Goal: Information Seeking & Learning: Find specific fact

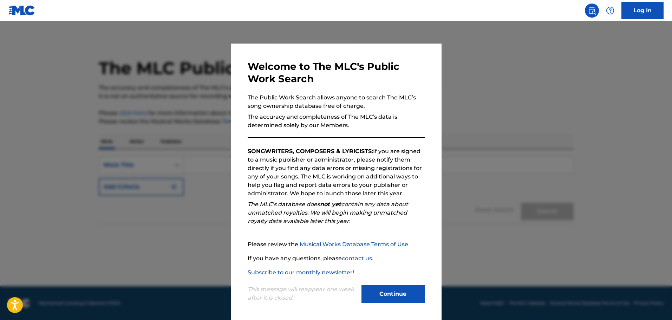
click at [408, 298] on button "Continue" at bounding box center [393, 294] width 63 height 18
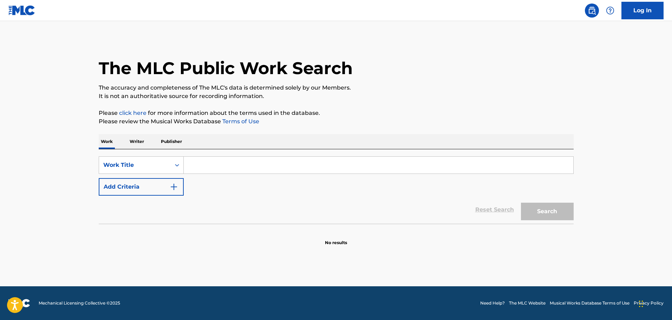
click at [217, 170] on input "Search Form" at bounding box center [379, 165] width 390 height 17
paste input "ALL THE ANGELS"
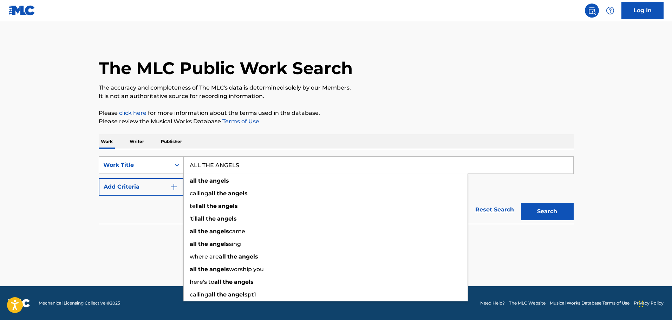
type input "ALL THE ANGELS"
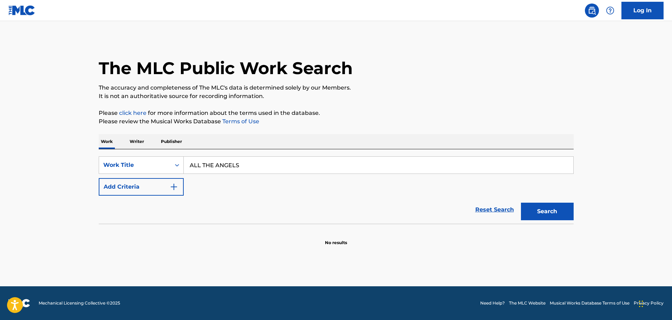
click at [165, 187] on button "Add Criteria" at bounding box center [141, 187] width 85 height 18
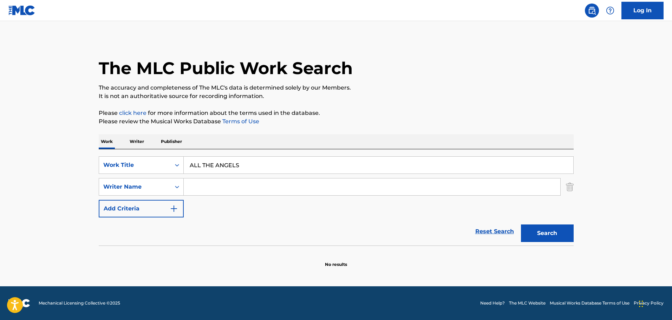
click at [194, 186] on input "Search Form" at bounding box center [372, 187] width 377 height 17
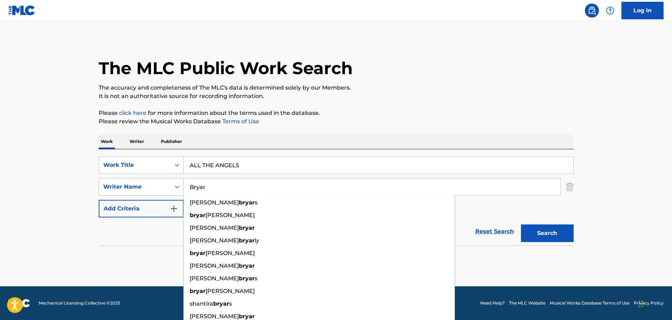
type input "Bryar"
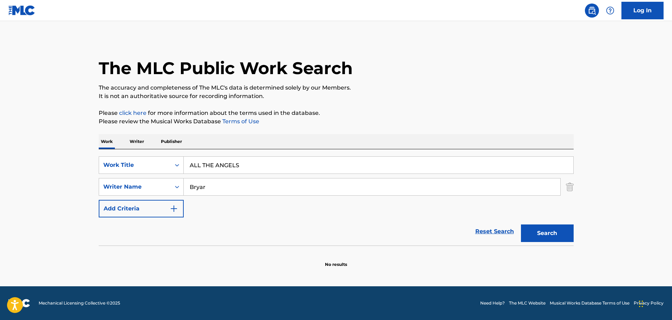
click at [606, 162] on main "The MLC Public Work Search The accuracy and completeness of The MLC's data is d…" at bounding box center [336, 153] width 672 height 265
click at [551, 239] on button "Search" at bounding box center [547, 234] width 53 height 18
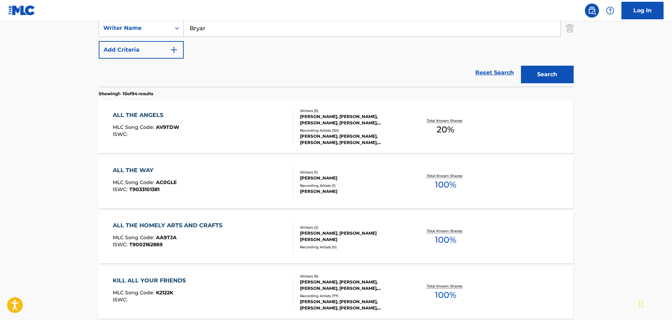
scroll to position [176, 0]
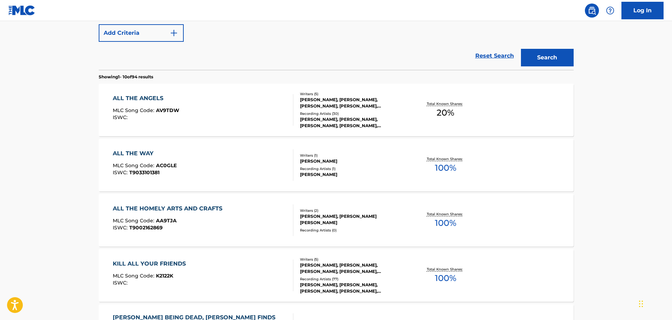
click at [336, 107] on div "[PERSON_NAME], [PERSON_NAME], [PERSON_NAME], [PERSON_NAME], [PERSON_NAME]" at bounding box center [353, 103] width 106 height 13
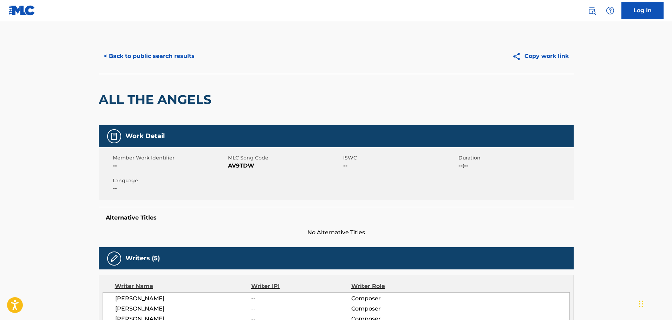
click at [162, 55] on button "< Back to public search results" at bounding box center [149, 56] width 101 height 18
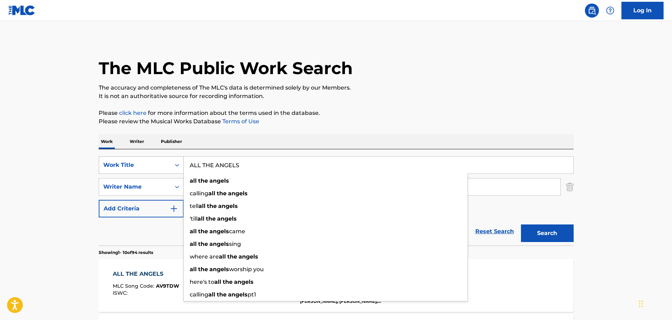
drag, startPoint x: 256, startPoint y: 168, endPoint x: 166, endPoint y: 164, distance: 90.4
click at [166, 164] on div "SearchWithCriteria9cd632b1-2efc-4b09-b48a-8c9f05425166 Work Title ALL THE ANGEL…" at bounding box center [336, 165] width 475 height 18
paste input "BULLETPROOF HEART"
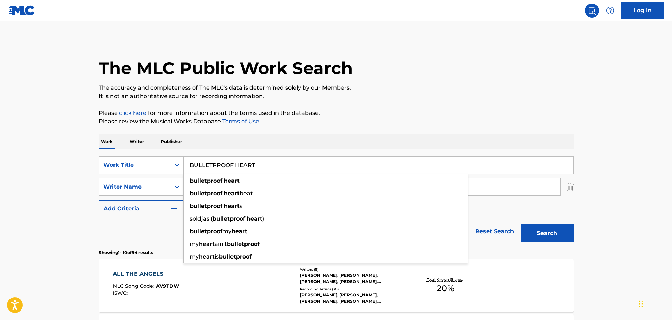
type input "BULLETPROOF HEART"
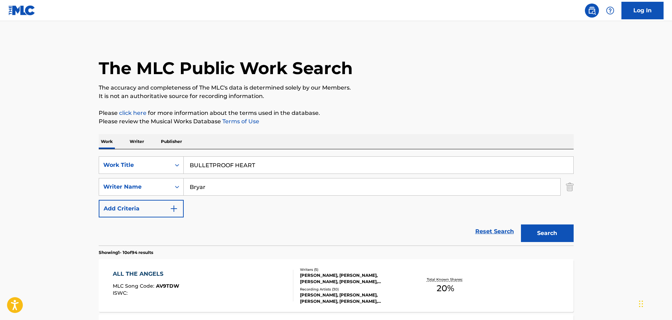
click at [548, 236] on button "Search" at bounding box center [547, 234] width 53 height 18
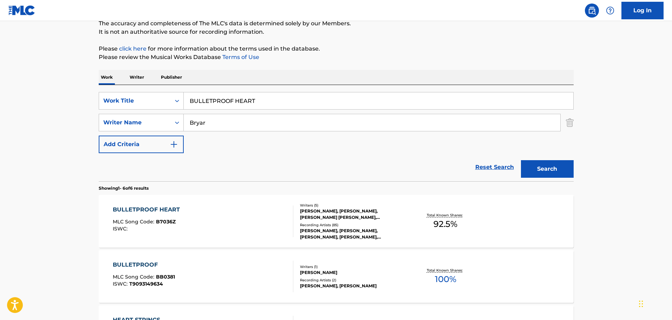
scroll to position [117, 0]
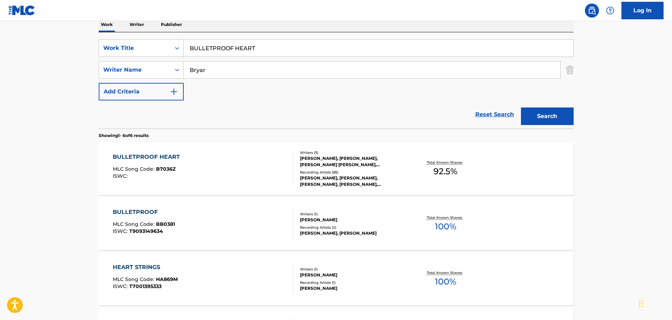
click at [382, 161] on div "[PERSON_NAME], [PERSON_NAME], [PERSON_NAME] [PERSON_NAME], [PERSON_NAME], [PERS…" at bounding box center [353, 161] width 106 height 13
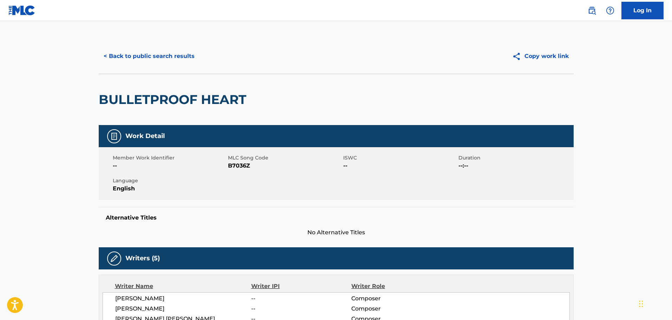
click at [161, 56] on button "< Back to public search results" at bounding box center [149, 56] width 101 height 18
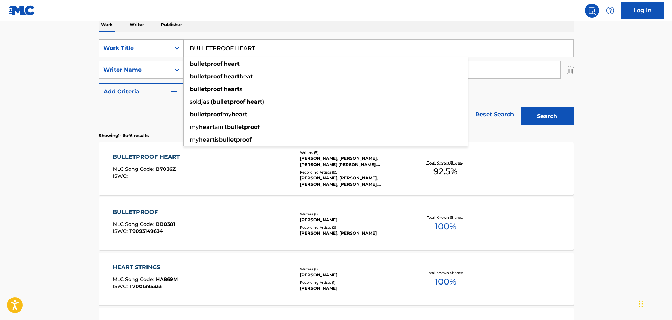
drag, startPoint x: 268, startPoint y: 45, endPoint x: 142, endPoint y: 47, distance: 125.5
click at [142, 47] on div "SearchWithCriteria9cd632b1-2efc-4b09-b48a-8c9f05425166 Work Title BULLETPROOF H…" at bounding box center [336, 48] width 475 height 18
paste input "NOT THAT KIND OF GIRL"
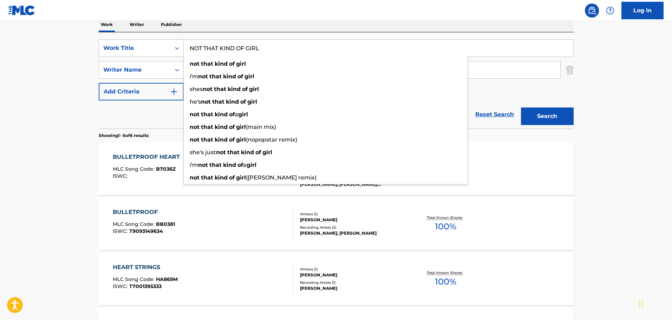
type input "NOT THAT KIND OF GIRL"
click at [607, 105] on main "The MLC Public Work Search The accuracy and completeness of The MLC's data is d…" at bounding box center [336, 205] width 672 height 603
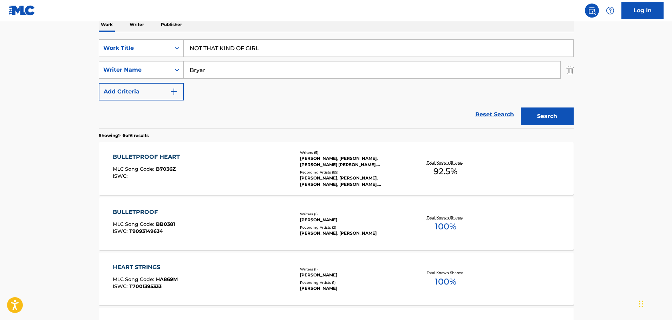
click at [538, 115] on button "Search" at bounding box center [547, 117] width 53 height 18
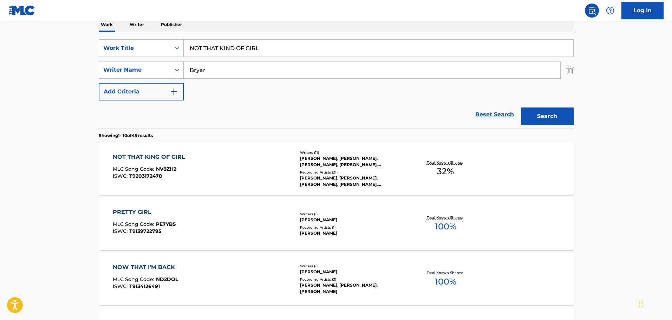
click at [363, 160] on div "[PERSON_NAME], [PERSON_NAME], [PERSON_NAME], [PERSON_NAME], [PERSON_NAME], [PER…" at bounding box center [353, 161] width 106 height 13
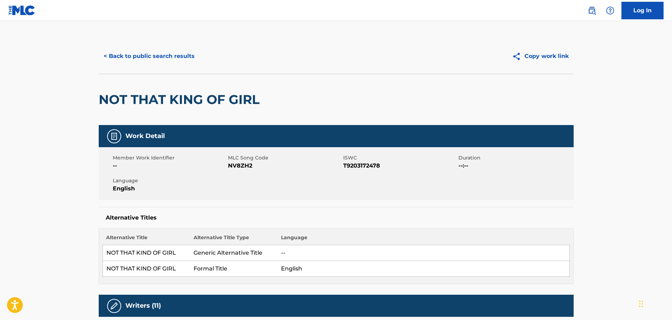
click at [146, 57] on button "< Back to public search results" at bounding box center [149, 56] width 101 height 18
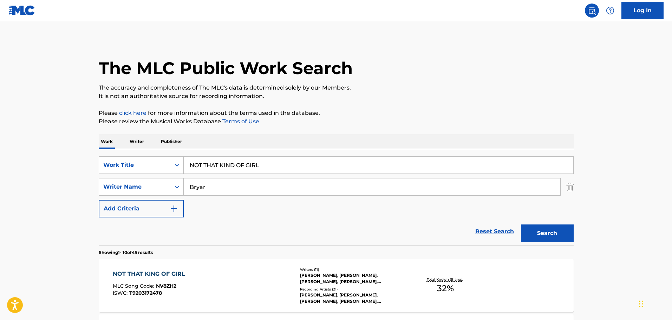
scroll to position [117, 0]
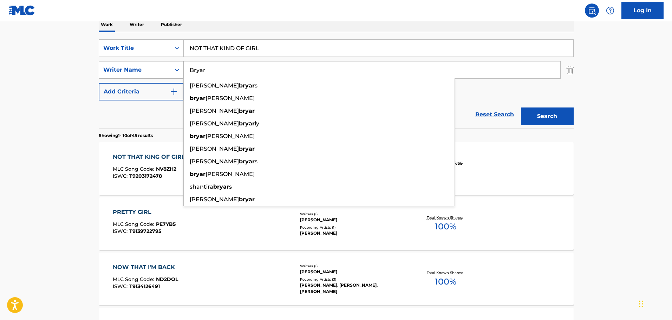
drag, startPoint x: 221, startPoint y: 68, endPoint x: 158, endPoint y: 68, distance: 63.3
click at [158, 68] on div "SearchWithCriteria8f1455e2-62fe-4697-8c6b-d57c03f8779e Writer Name [PERSON_NAME…" at bounding box center [336, 70] width 475 height 18
paste input "ONLY HOPE FOR ME IS YOU"
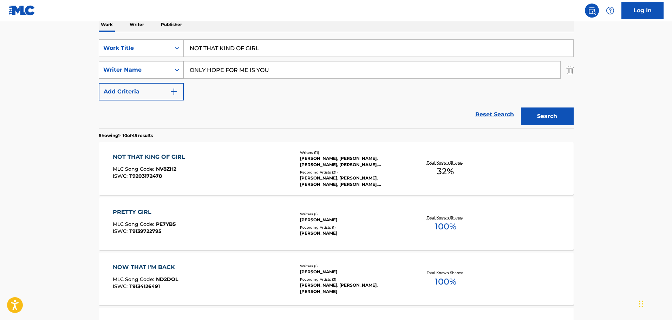
drag, startPoint x: 270, startPoint y: 75, endPoint x: 169, endPoint y: 70, distance: 100.6
click at [169, 70] on div "SearchWithCriteria8f1455e2-62fe-4697-8c6b-d57c03f8779e Writer Name ONLY HOPE FO…" at bounding box center [336, 70] width 475 height 18
type input "Bryar"
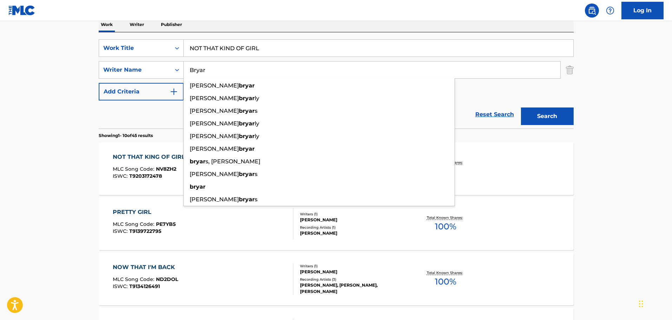
click at [266, 43] on input "NOT THAT KIND OF GIRL" at bounding box center [379, 48] width 390 height 17
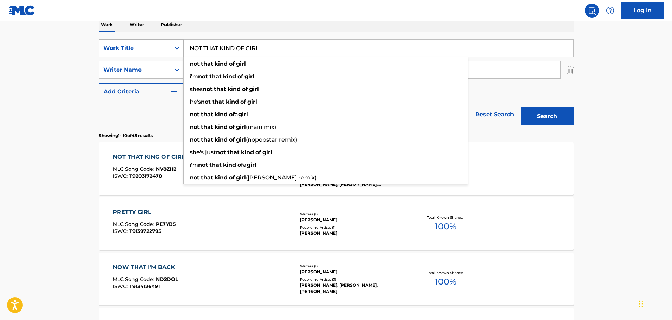
drag, startPoint x: 264, startPoint y: 47, endPoint x: 171, endPoint y: 47, distance: 92.4
click at [171, 47] on div "SearchWithCriteria9cd632b1-2efc-4b09-b48a-8c9f05425166 Work Title NOT THAT KIND…" at bounding box center [336, 48] width 475 height 18
paste input "ONLY HOPE FOR ME IS YOU"
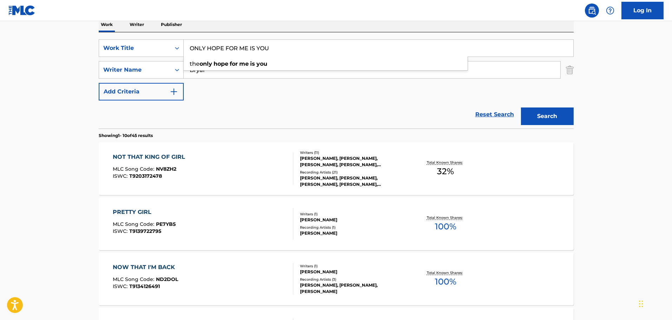
click at [549, 115] on button "Search" at bounding box center [547, 117] width 53 height 18
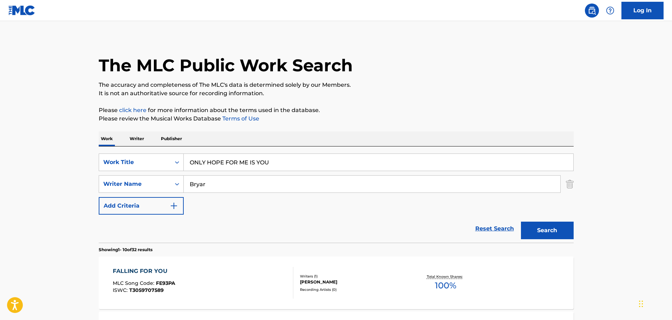
scroll to position [0, 0]
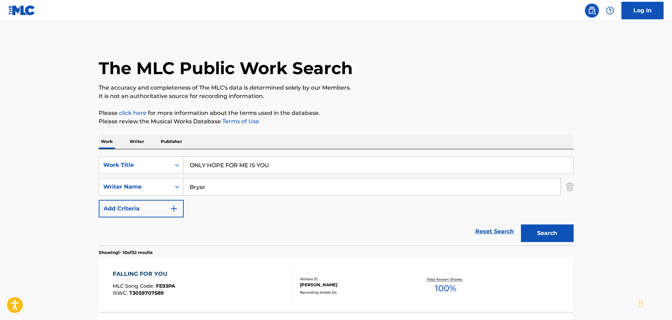
click at [189, 166] on input "ONLY HOPE FOR ME IS YOU" at bounding box center [379, 165] width 390 height 17
click at [535, 239] on button "Search" at bounding box center [547, 234] width 53 height 18
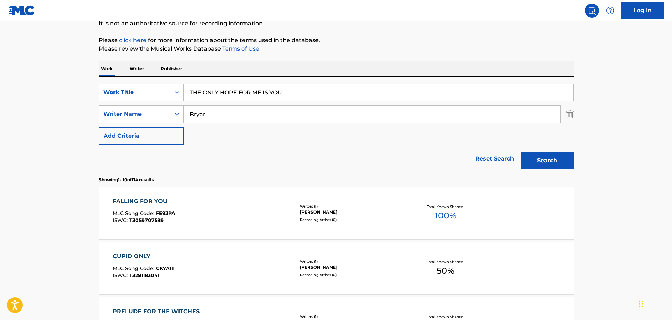
scroll to position [59, 0]
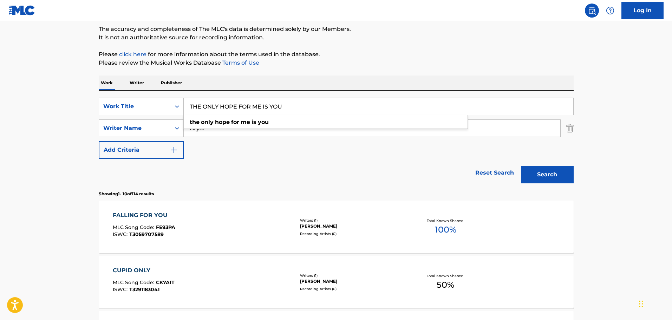
drag, startPoint x: 204, startPoint y: 103, endPoint x: 188, endPoint y: 103, distance: 16.2
click at [188, 103] on input "THE ONLY HOPE FOR ME IS YOU" at bounding box center [379, 106] width 390 height 17
click at [555, 180] on button "Search" at bounding box center [547, 175] width 53 height 18
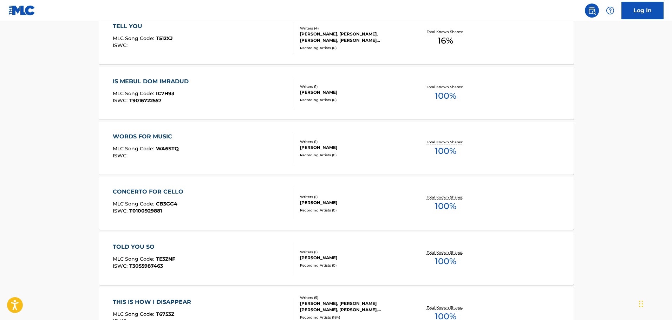
scroll to position [562, 0]
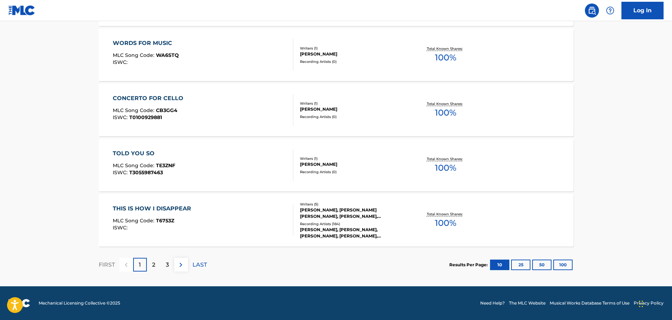
click at [183, 264] on img at bounding box center [181, 265] width 8 height 8
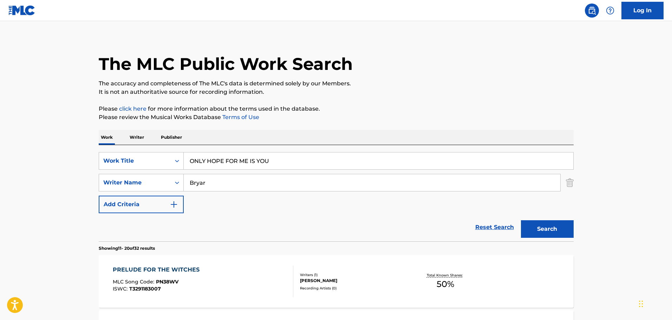
scroll to position [0, 0]
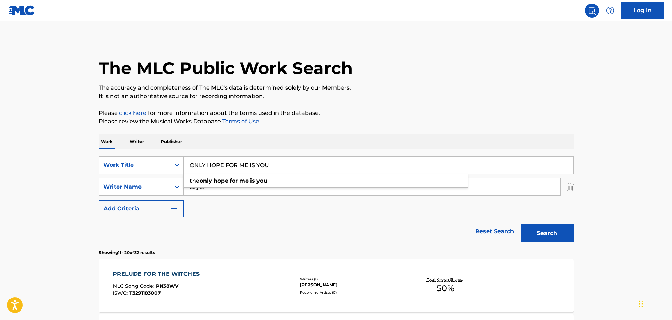
drag, startPoint x: 271, startPoint y: 164, endPoint x: 187, endPoint y: 166, distance: 84.4
click at [187, 166] on input "ONLY HOPE FOR ME IS YOU" at bounding box center [379, 165] width 390 height 17
paste input "ALL THE ANGELS"
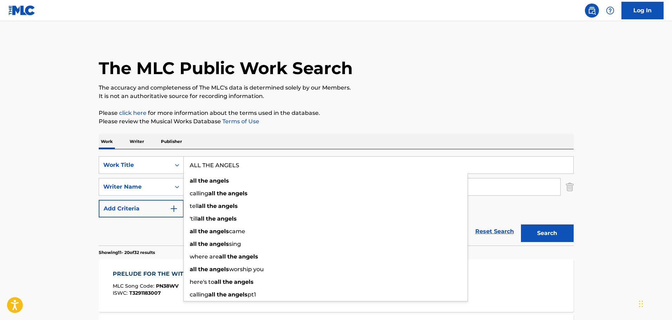
type input "ALL THE ANGELS"
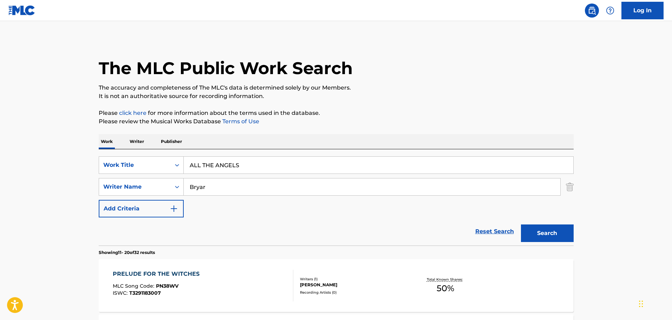
click at [546, 236] on button "Search" at bounding box center [547, 234] width 53 height 18
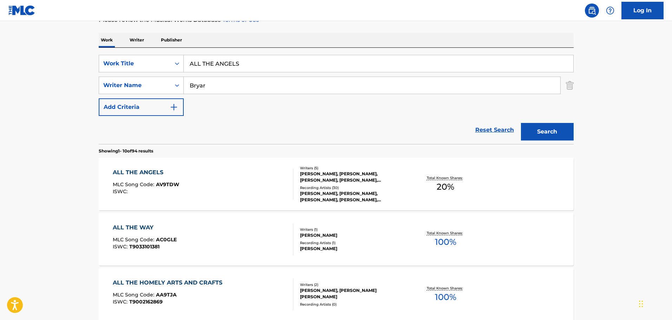
scroll to position [117, 0]
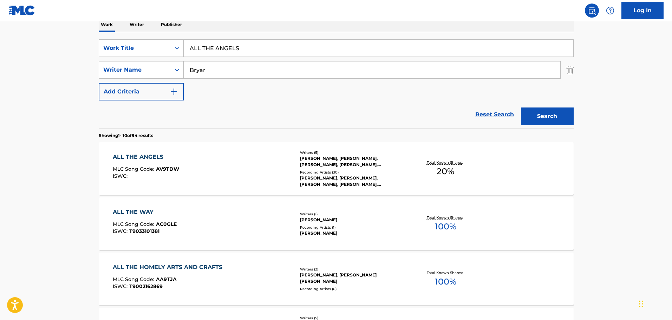
click at [368, 171] on div "Recording Artists ( 30 )" at bounding box center [353, 172] width 106 height 5
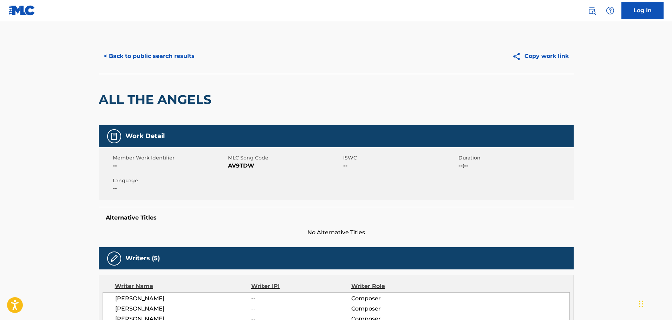
click at [173, 58] on button "< Back to public search results" at bounding box center [149, 56] width 101 height 18
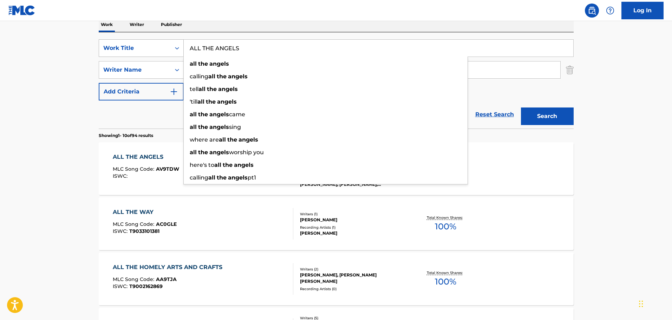
drag, startPoint x: 241, startPoint y: 52, endPoint x: 164, endPoint y: 43, distance: 77.5
click at [164, 43] on div "SearchWithCriteria9cd632b1-2efc-4b09-b48a-8c9f05425166 Work Title ALL THE ANGEL…" at bounding box center [336, 48] width 475 height 18
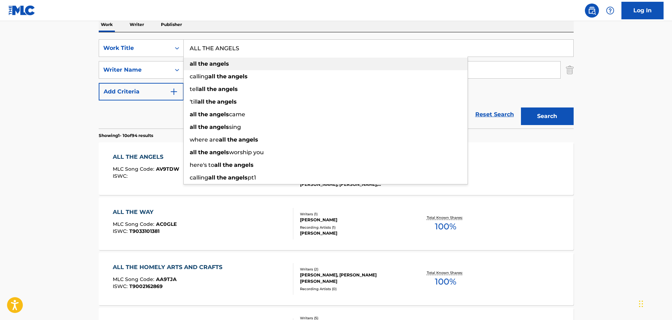
paste input "MBULANCE"
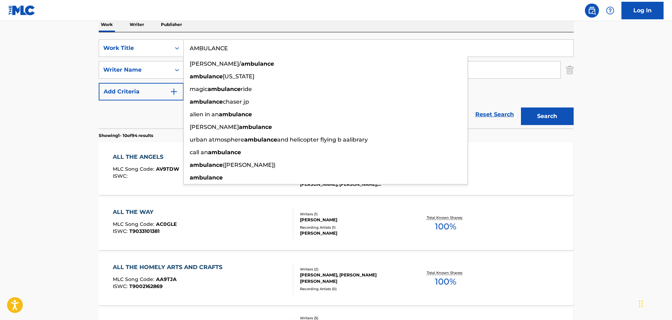
type input "AMBULANCE"
click at [546, 118] on button "Search" at bounding box center [547, 117] width 53 height 18
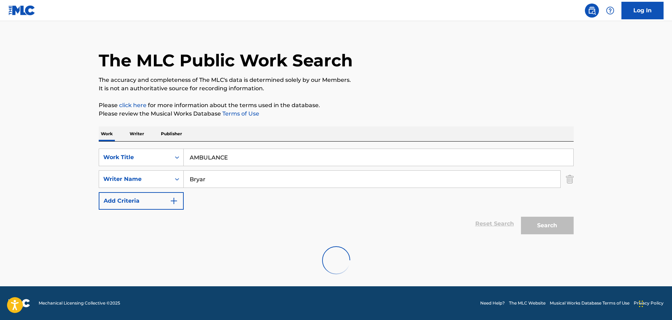
scroll to position [62, 0]
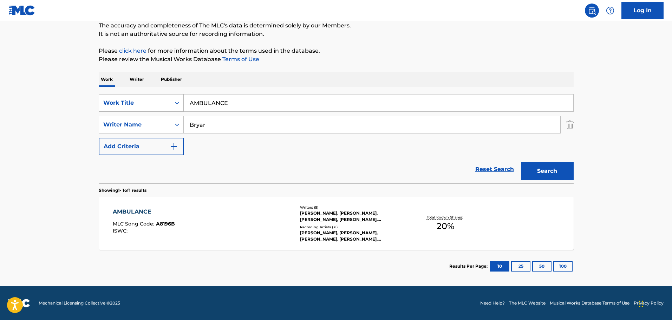
click at [176, 101] on icon "Search Form" at bounding box center [177, 102] width 7 height 7
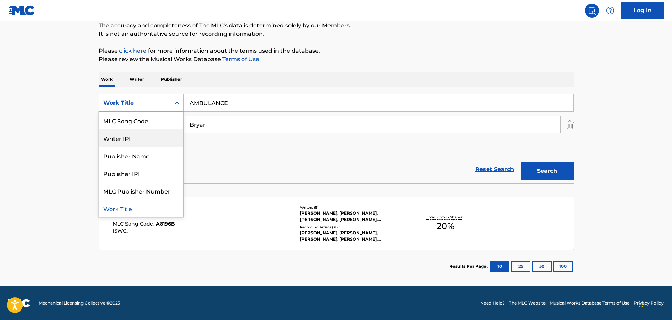
scroll to position [0, 0]
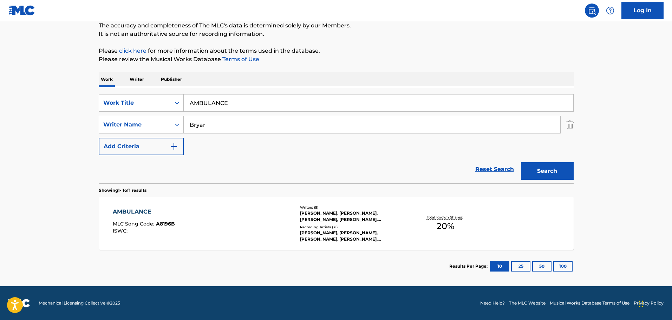
click at [242, 151] on div "SearchWithCriteria9cd632b1-2efc-4b09-b48a-8c9f05425166 Work Title AMBULANCE Sea…" at bounding box center [336, 124] width 475 height 61
click at [358, 213] on div "[PERSON_NAME], [PERSON_NAME], [PERSON_NAME], [PERSON_NAME], [PERSON_NAME]" at bounding box center [353, 216] width 106 height 13
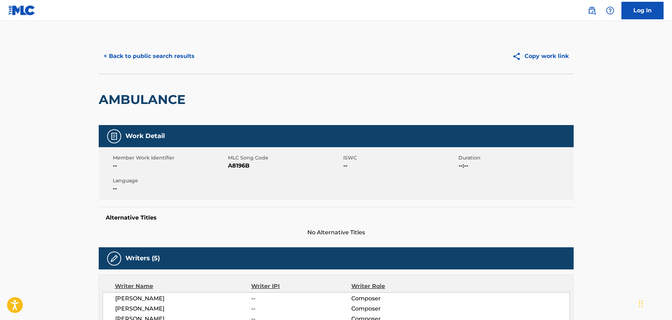
click at [152, 53] on button "< Back to public search results" at bounding box center [149, 56] width 101 height 18
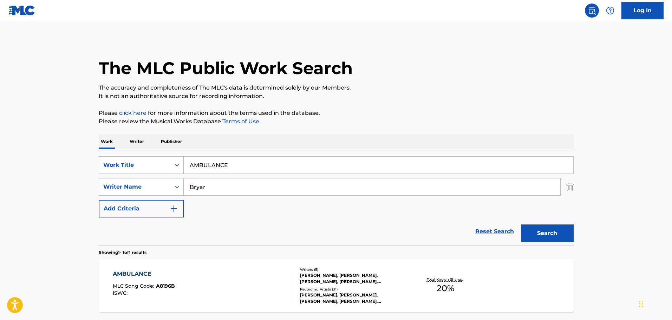
scroll to position [22, 0]
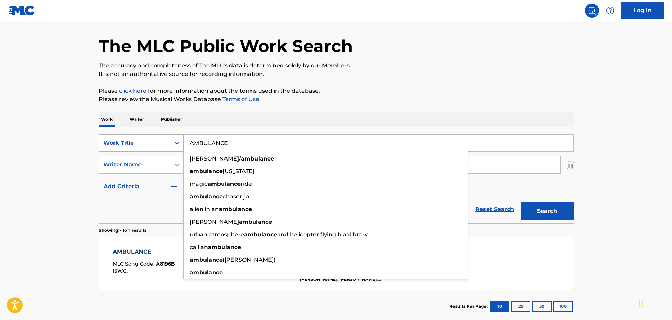
drag, startPoint x: 257, startPoint y: 138, endPoint x: 168, endPoint y: 138, distance: 89.3
click at [168, 138] on div "SearchWithCriteria9cd632b1-2efc-4b09-b48a-8c9f05425166 Work Title AMBULANCE [PE…" at bounding box center [336, 143] width 475 height 18
paste input "BLACK DRAGON FIGHTING SOCIETY"
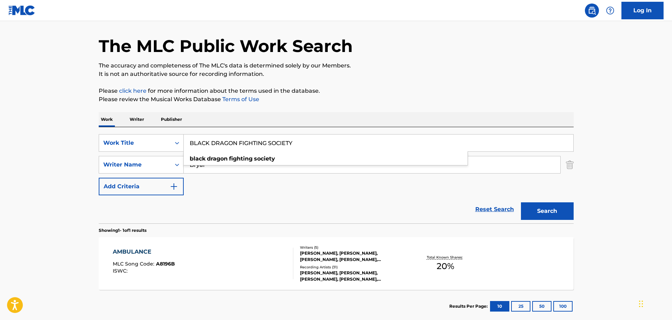
type input "BLACK DRAGON FIGHTING SOCIETY"
click at [467, 108] on div "The MLC Public Work Search The accuracy and completeness of The MLC's data is d…" at bounding box center [336, 170] width 492 height 306
click at [537, 209] on button "Search" at bounding box center [547, 211] width 53 height 18
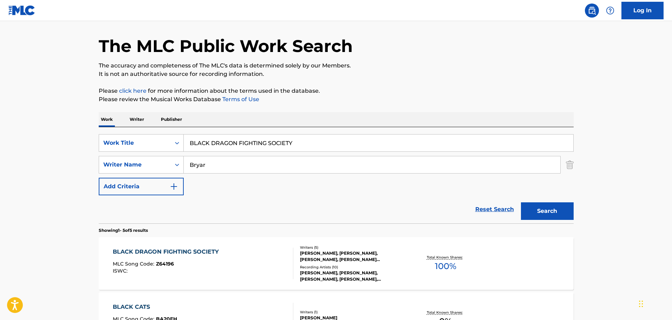
click at [141, 119] on p "Writer" at bounding box center [137, 119] width 19 height 15
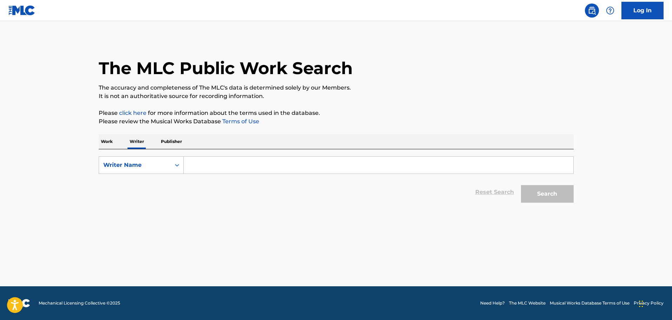
click at [210, 163] on input "Search Form" at bounding box center [379, 165] width 390 height 17
click at [111, 143] on p "Work" at bounding box center [107, 141] width 16 height 15
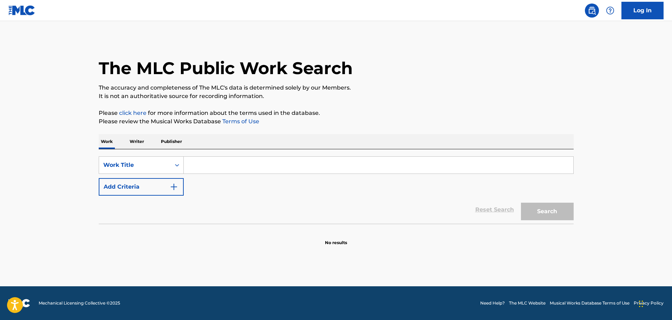
click at [206, 166] on input "Search Form" at bounding box center [379, 165] width 390 height 17
paste input "BLACK DRAGON FIGHTING SOCIETY"
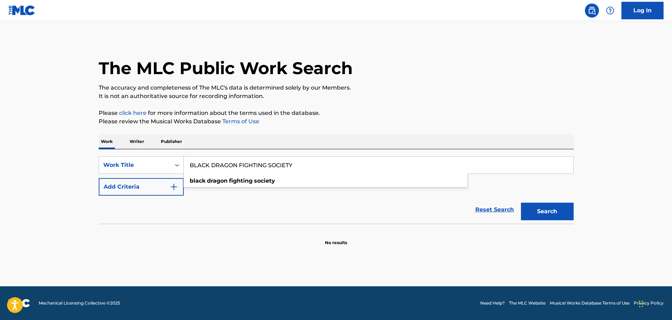
type input "BLACK DRAGON FIGHTING SOCIETY"
click at [549, 216] on button "Search" at bounding box center [547, 212] width 53 height 18
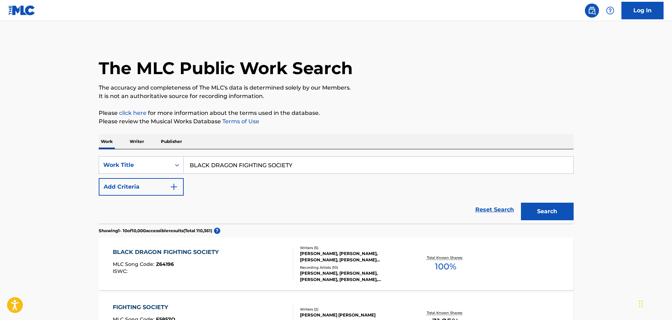
click at [357, 254] on div "[PERSON_NAME], [PERSON_NAME], [PERSON_NAME], [PERSON_NAME] [PERSON_NAME], [PERS…" at bounding box center [353, 257] width 106 height 13
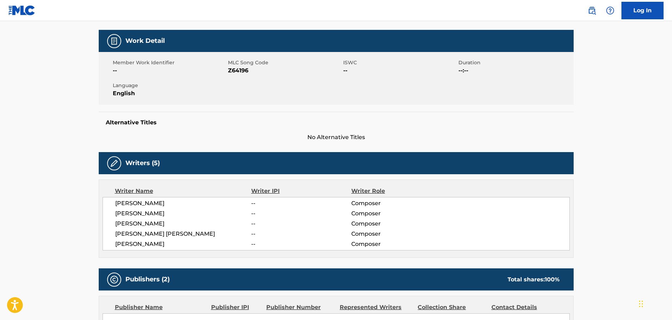
scroll to position [117, 0]
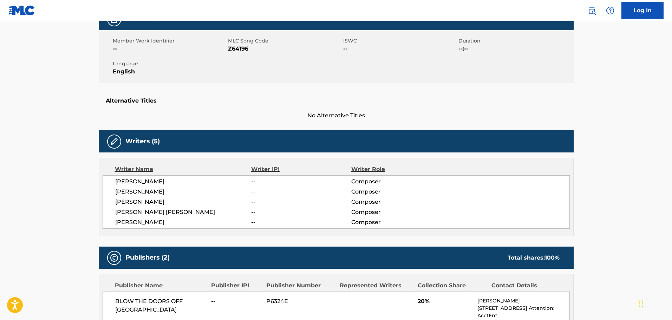
drag, startPoint x: 166, startPoint y: 191, endPoint x: 114, endPoint y: 191, distance: 51.3
click at [114, 191] on div "[PERSON_NAME] -- Composer [PERSON_NAME] -- Composer [PERSON_NAME] -- Composer […" at bounding box center [336, 201] width 467 height 53
copy span "[PERSON_NAME]"
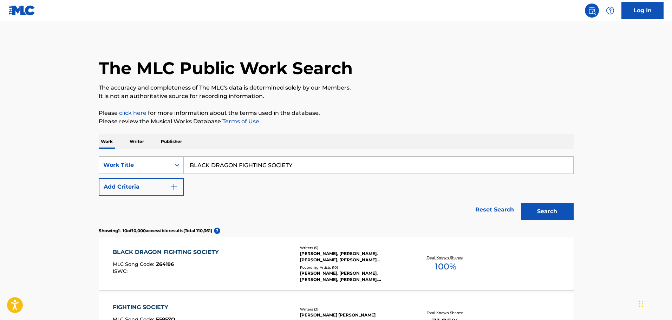
click at [139, 142] on p "Writer" at bounding box center [137, 141] width 19 height 15
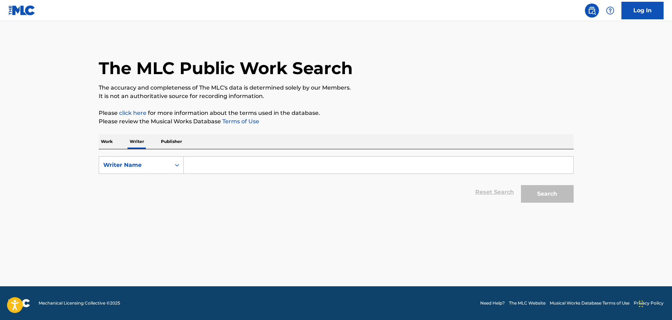
click at [244, 168] on input "Search Form" at bounding box center [379, 165] width 390 height 17
paste input "[PERSON_NAME]"
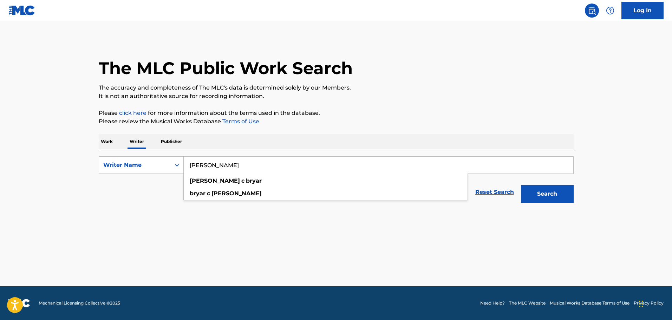
type input "[PERSON_NAME]"
click at [537, 189] on button "Search" at bounding box center [547, 194] width 53 height 18
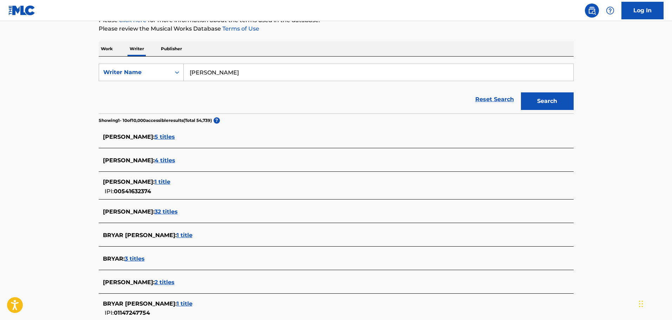
scroll to position [117, 0]
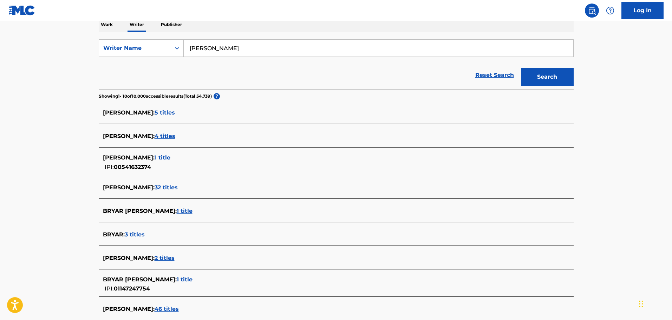
click at [177, 188] on span "32 titles" at bounding box center [166, 187] width 23 height 7
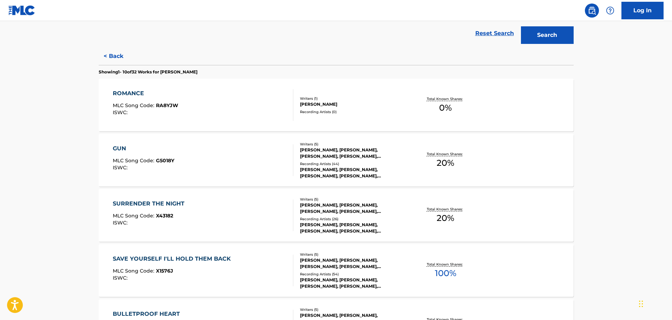
scroll to position [176, 0]
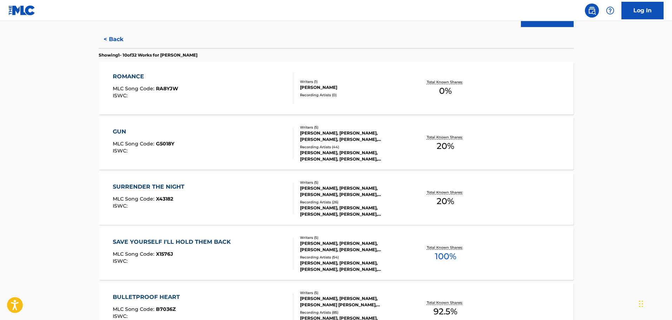
click at [361, 249] on div "[PERSON_NAME], [PERSON_NAME], [PERSON_NAME], [PERSON_NAME], [PERSON_NAME]" at bounding box center [353, 246] width 106 height 13
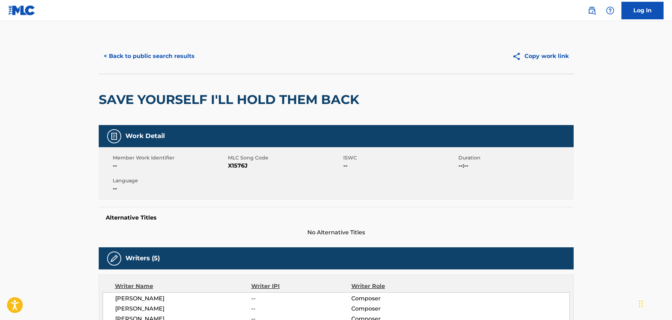
click at [122, 52] on button "< Back to public search results" at bounding box center [149, 56] width 101 height 18
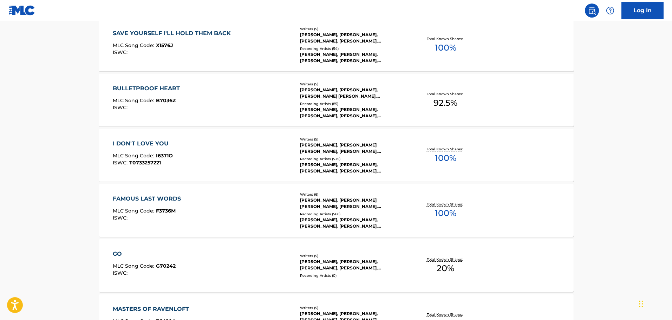
scroll to position [410, 0]
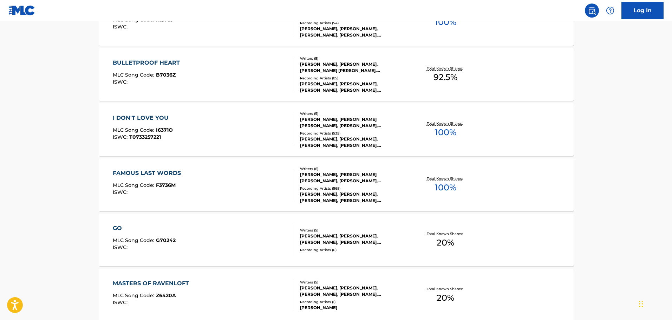
click at [366, 127] on div "[PERSON_NAME], [PERSON_NAME] [PERSON_NAME], [PERSON_NAME], [PERSON_NAME], [PERS…" at bounding box center [353, 122] width 106 height 13
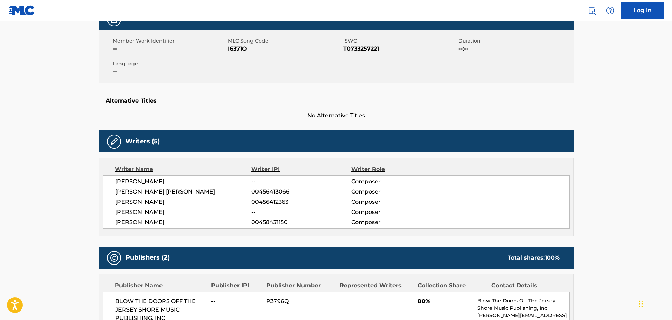
scroll to position [234, 0]
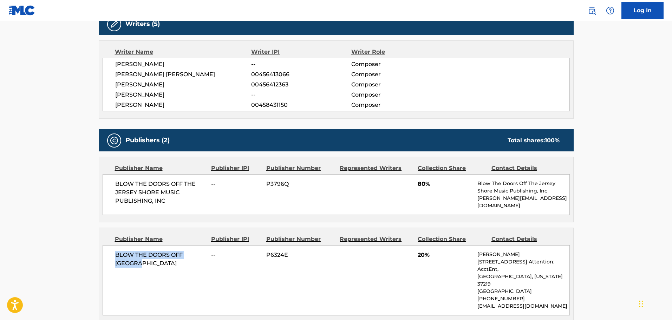
drag, startPoint x: 143, startPoint y: 258, endPoint x: 107, endPoint y: 246, distance: 37.7
click at [107, 246] on div "BLOW THE DOORS OFF CHICAGO -- P6324E 20% [PERSON_NAME] [STREET_ADDRESS][US_STAT…" at bounding box center [336, 280] width 467 height 70
copy span "BLOW THE DOORS OFF [GEOGRAPHIC_DATA]"
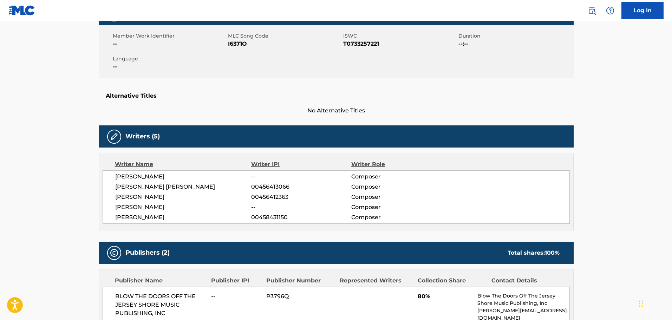
scroll to position [0, 0]
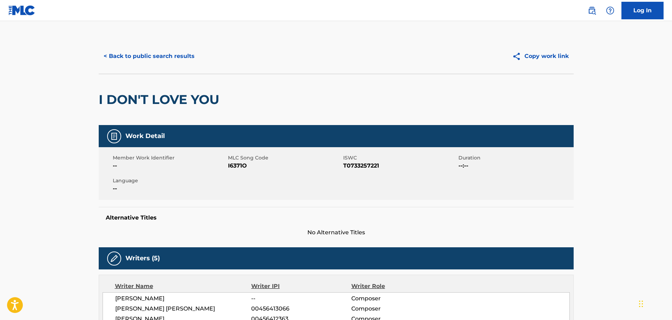
click at [139, 55] on button "< Back to public search results" at bounding box center [149, 56] width 101 height 18
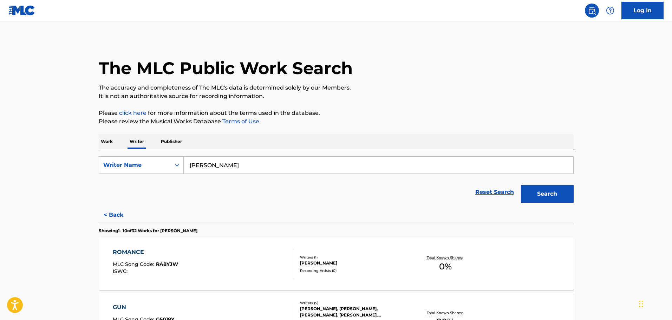
click at [170, 139] on p "Publisher" at bounding box center [171, 141] width 25 height 15
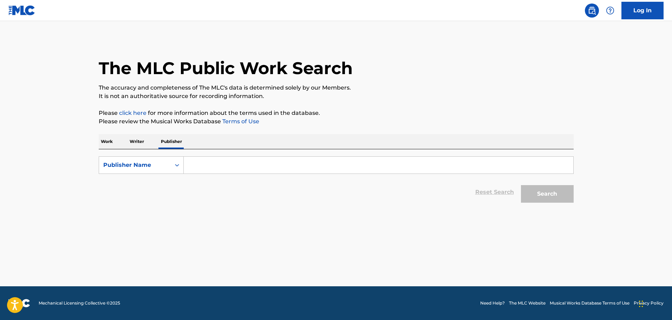
click at [197, 161] on input "Search Form" at bounding box center [379, 165] width 390 height 17
paste input "BLOW THE DOORS OFF [GEOGRAPHIC_DATA]"
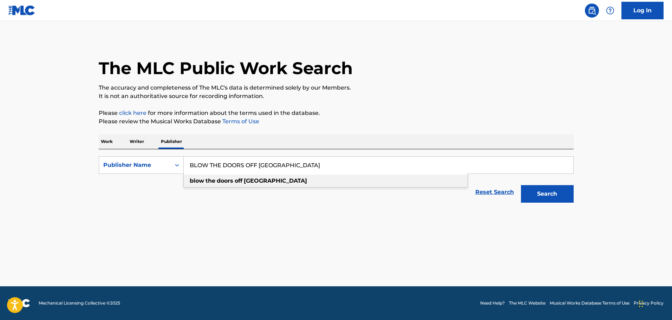
type input "BLOW THE DOORS OFF [GEOGRAPHIC_DATA]"
click at [322, 207] on main "The MLC Public Work Search The accuracy and completeness of The MLC's data is d…" at bounding box center [336, 153] width 672 height 265
click at [549, 197] on button "Search" at bounding box center [547, 194] width 53 height 18
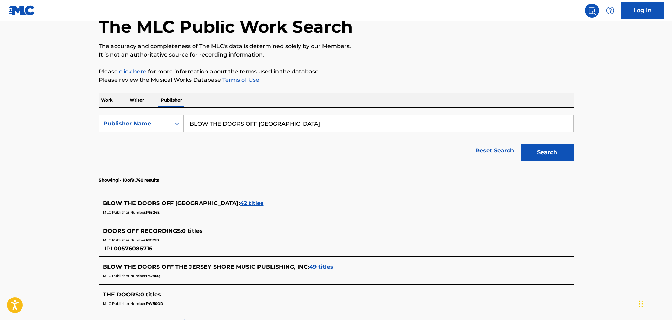
scroll to position [59, 0]
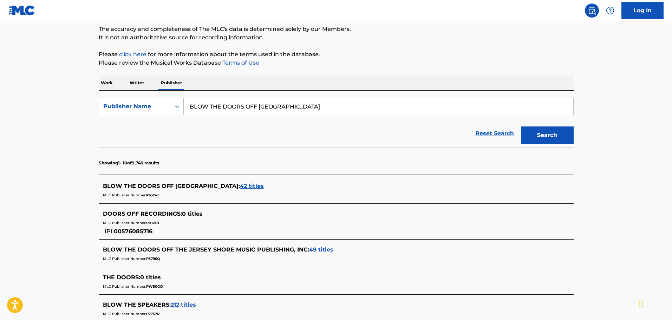
click at [240, 184] on span "42 titles" at bounding box center [252, 186] width 24 height 7
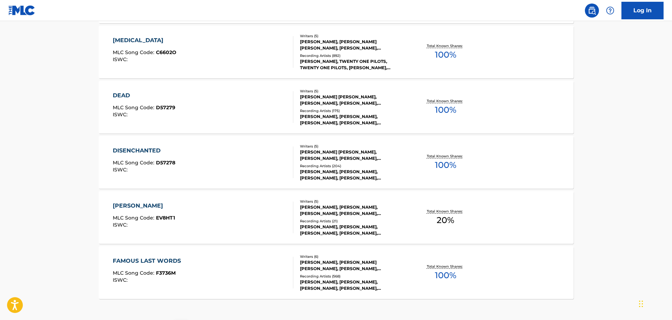
scroll to position [527, 0]
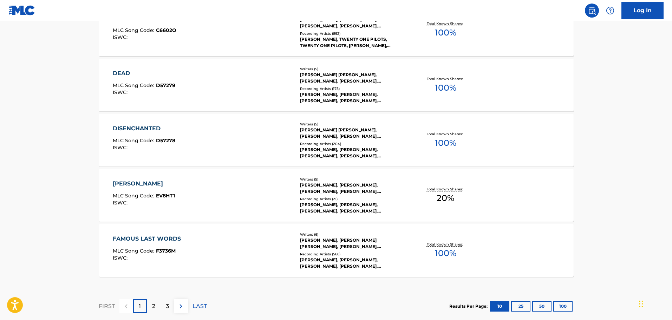
click at [377, 191] on div "[PERSON_NAME], [PERSON_NAME], [PERSON_NAME], [PERSON_NAME], [PERSON_NAME]" at bounding box center [353, 188] width 106 height 13
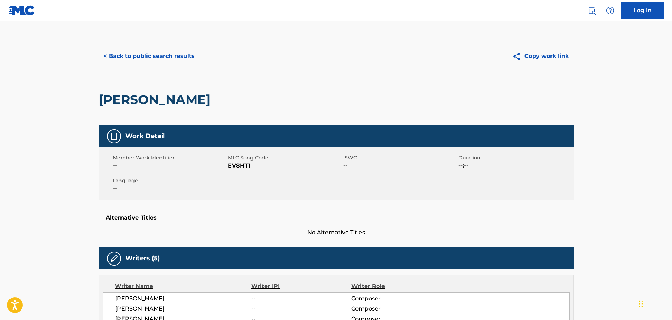
click at [134, 54] on button "< Back to public search results" at bounding box center [149, 56] width 101 height 18
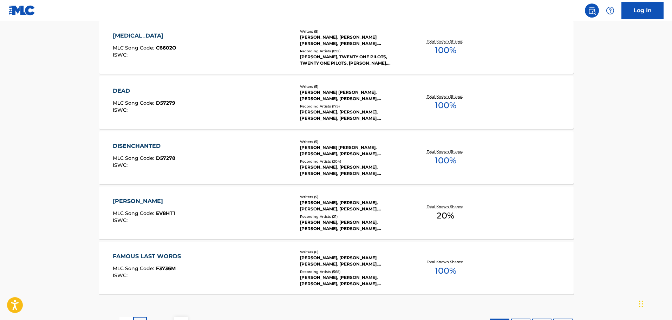
scroll to position [527, 0]
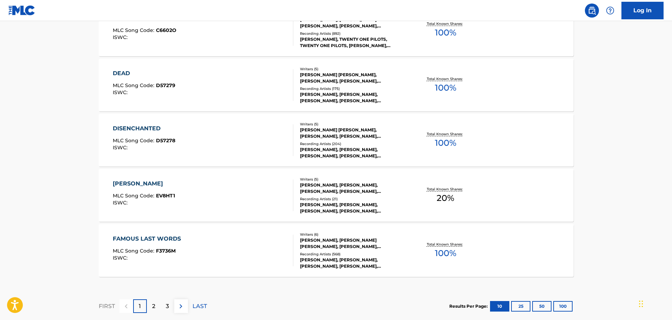
click at [517, 255] on div "FAMOUS LAST WORDS MLC Song Code : F3736M ISWC : Writers ( 6 ) [PERSON_NAME], [P…" at bounding box center [336, 250] width 475 height 53
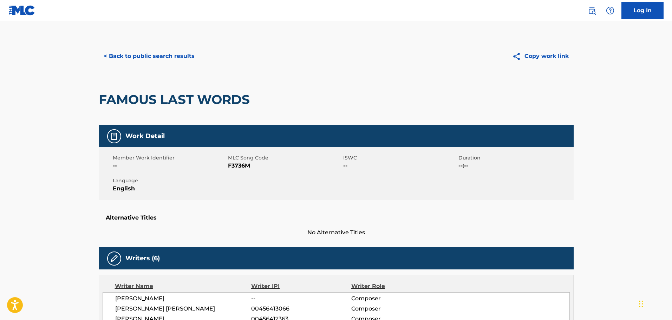
click at [129, 54] on button "< Back to public search results" at bounding box center [149, 56] width 101 height 18
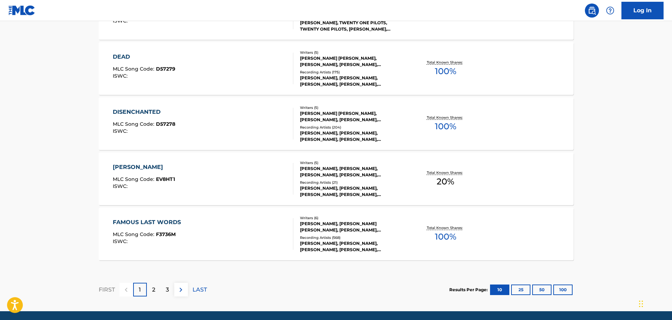
scroll to position [569, 0]
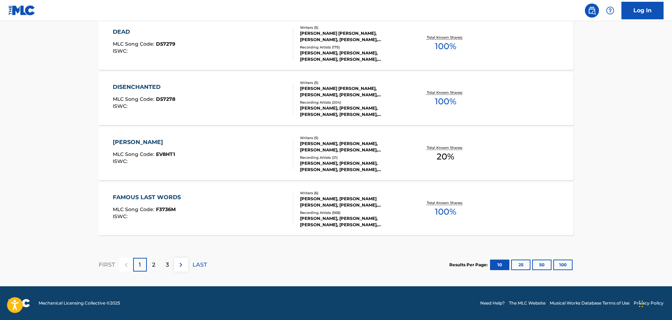
click at [154, 264] on p "2" at bounding box center [153, 265] width 3 height 8
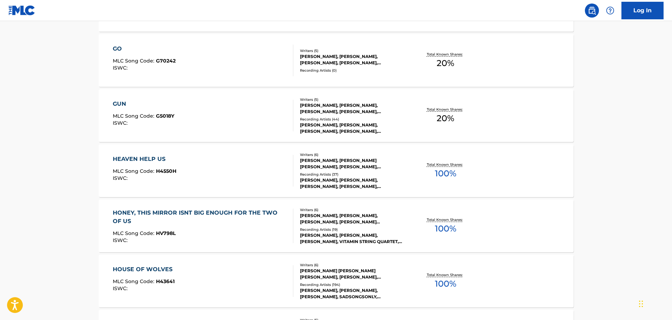
scroll to position [293, 0]
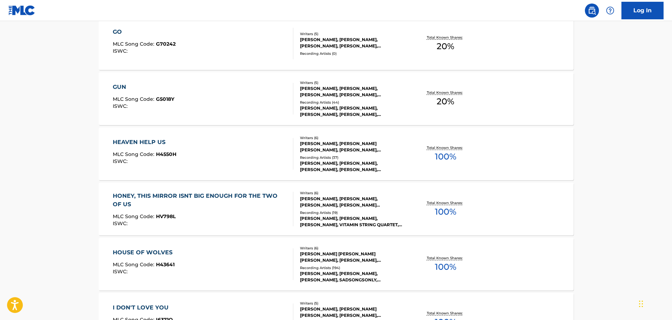
click at [356, 210] on div "Recording Artists ( 19 )" at bounding box center [353, 212] width 106 height 5
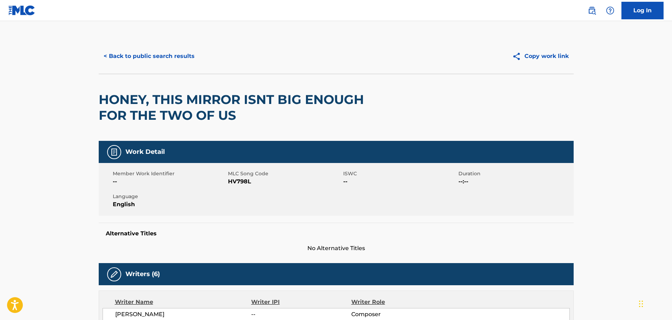
click at [552, 54] on button "Copy work link" at bounding box center [540, 56] width 66 height 18
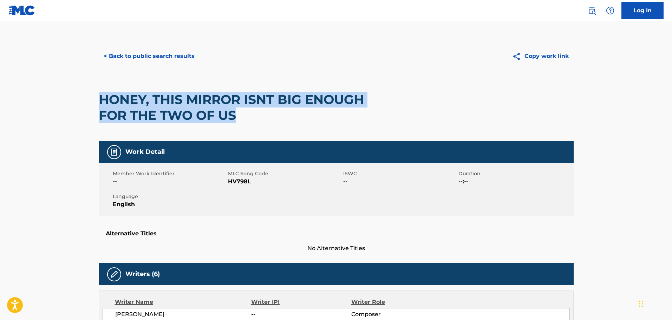
drag, startPoint x: 241, startPoint y: 115, endPoint x: 83, endPoint y: 100, distance: 159.2
copy h2 "HONEY, THIS MIRROR ISNT BIG ENOUGH FOR THE TWO OF US"
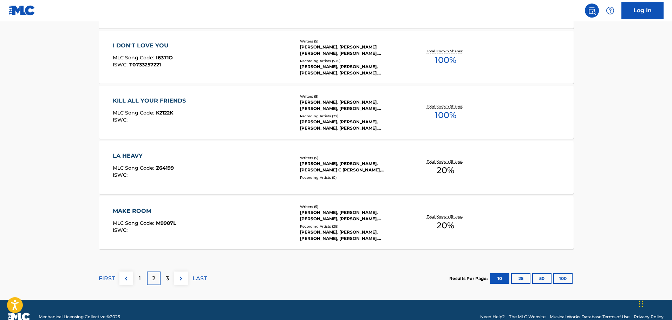
scroll to position [569, 0]
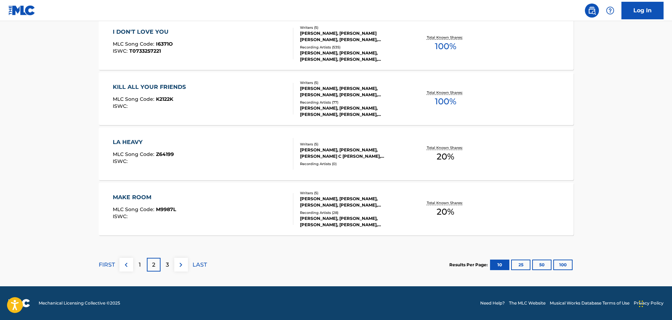
click at [178, 268] on img at bounding box center [181, 265] width 8 height 8
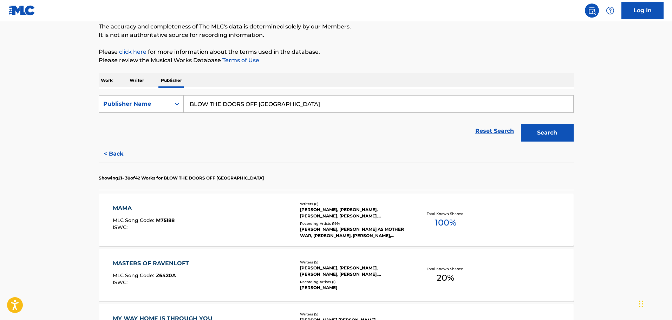
scroll to position [176, 0]
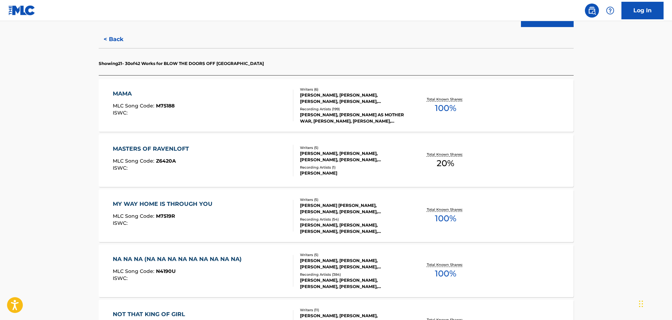
click at [335, 160] on div "[PERSON_NAME], [PERSON_NAME], [PERSON_NAME], [PERSON_NAME], [PERSON_NAME]" at bounding box center [353, 156] width 106 height 13
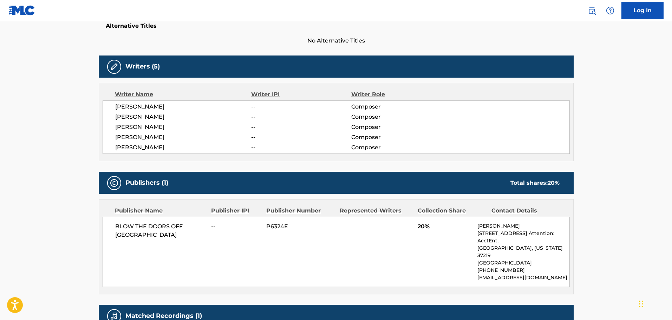
scroll to position [234, 0]
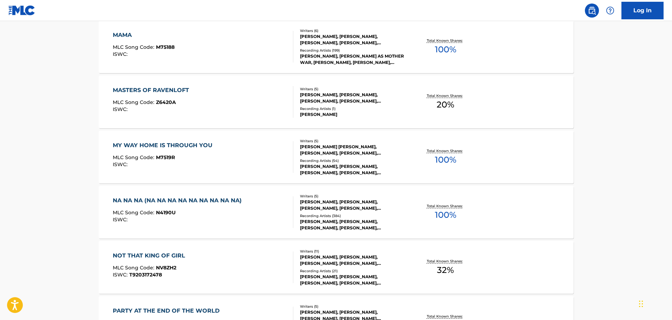
scroll to position [293, 0]
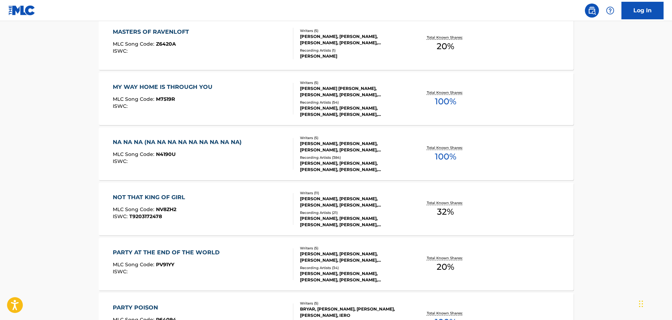
click at [338, 214] on div "Recording Artists ( 21 )" at bounding box center [353, 212] width 106 height 5
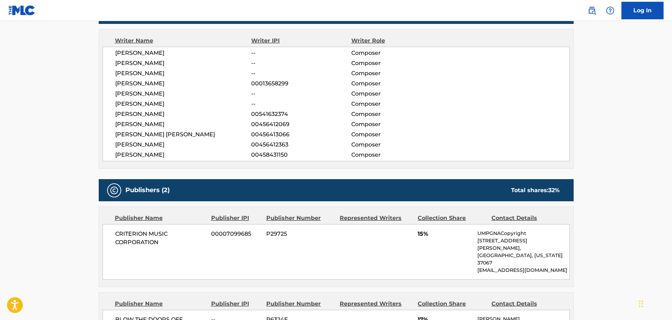
scroll to position [351, 0]
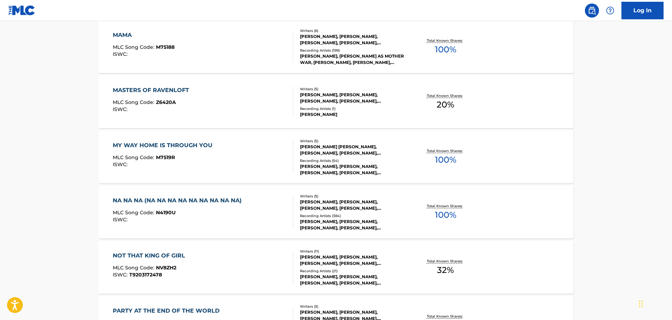
scroll to position [351, 0]
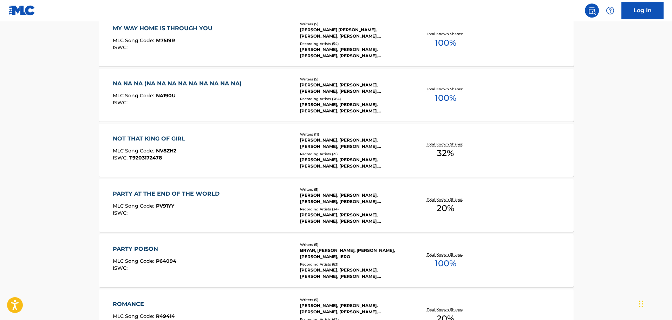
click at [328, 216] on div "[PERSON_NAME], [PERSON_NAME], [PERSON_NAME], [PERSON_NAME], [PERSON_NAME]" at bounding box center [353, 218] width 106 height 13
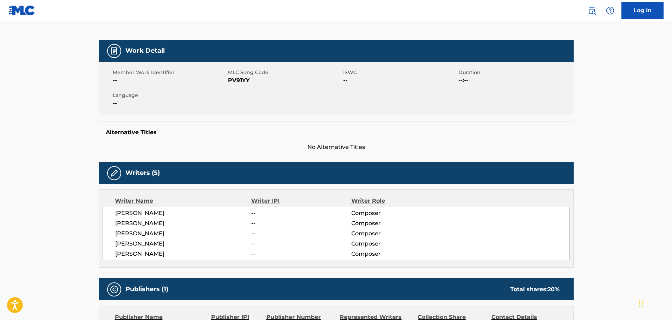
scroll to position [176, 0]
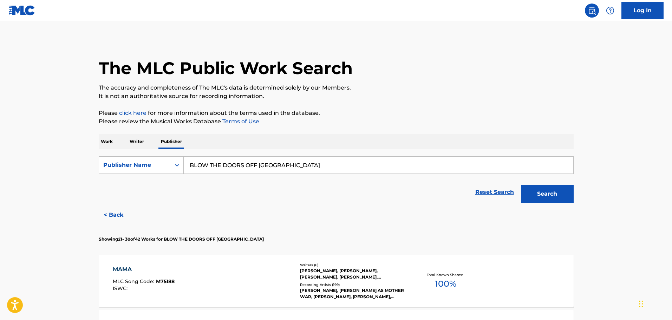
click at [215, 225] on section "Showing 21 - 30 of 42 Works for BLOW THE DOORS OFF [GEOGRAPHIC_DATA]" at bounding box center [336, 237] width 475 height 27
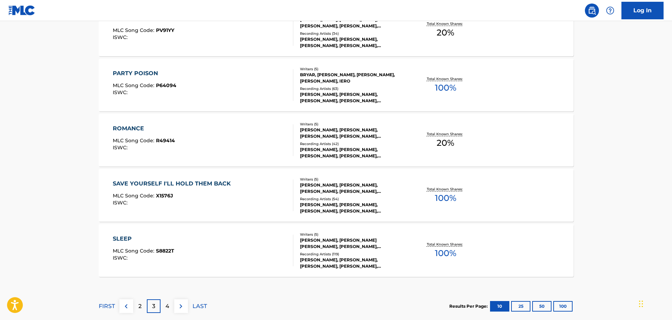
scroll to position [569, 0]
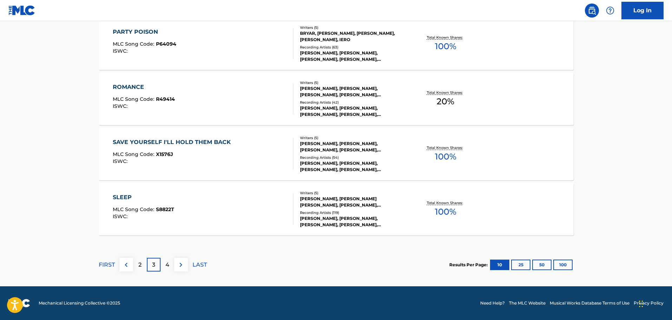
click at [181, 266] on img at bounding box center [181, 265] width 8 height 8
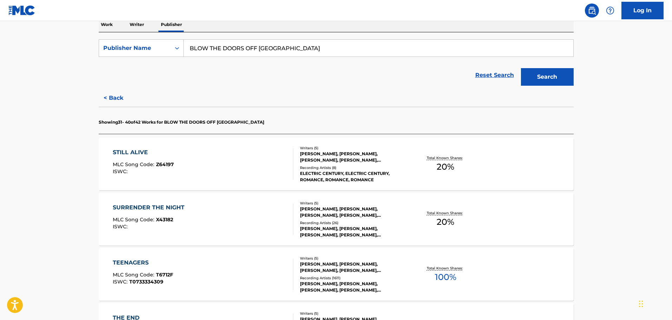
scroll to position [176, 0]
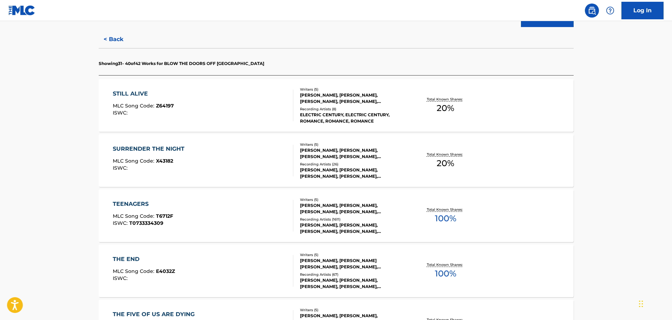
click at [364, 154] on div "[PERSON_NAME], [PERSON_NAME], [PERSON_NAME], [PERSON_NAME], [PERSON_NAME]" at bounding box center [353, 153] width 106 height 13
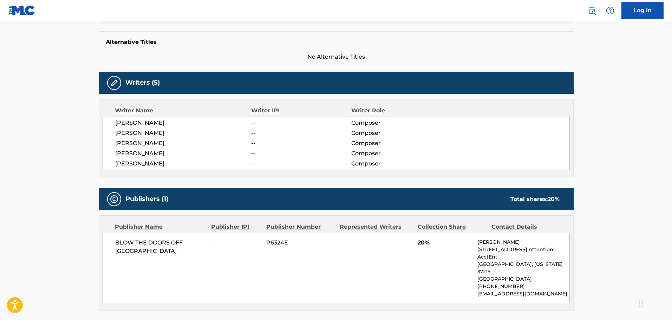
scroll to position [234, 0]
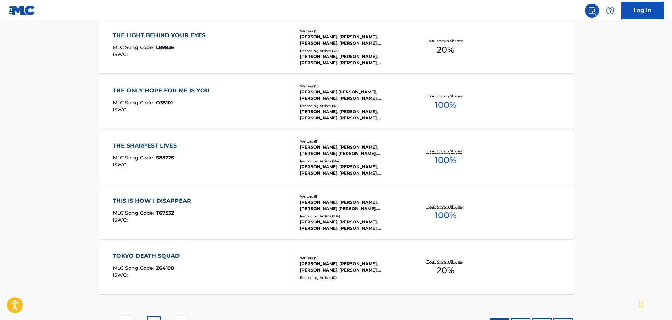
scroll to position [527, 0]
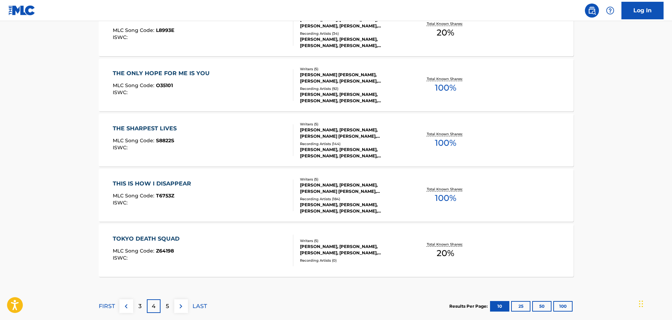
click at [185, 306] on img at bounding box center [181, 306] width 8 height 8
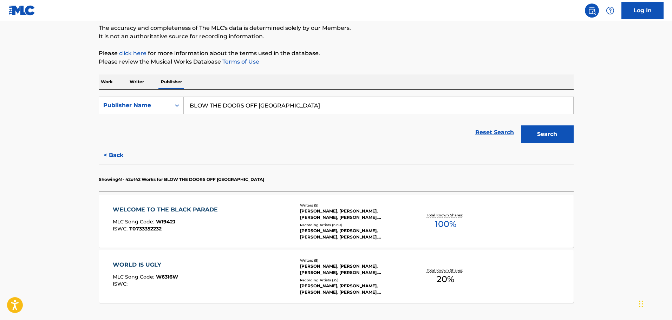
scroll to position [117, 0]
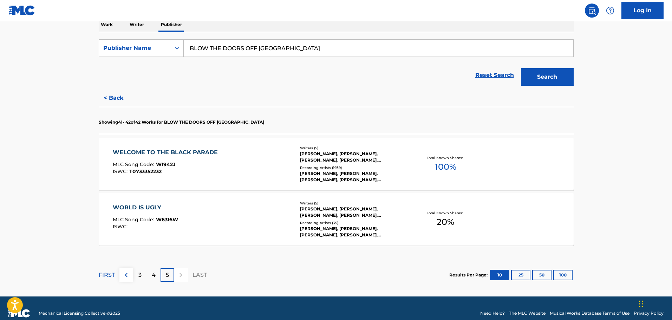
click at [124, 277] on img at bounding box center [126, 275] width 8 height 8
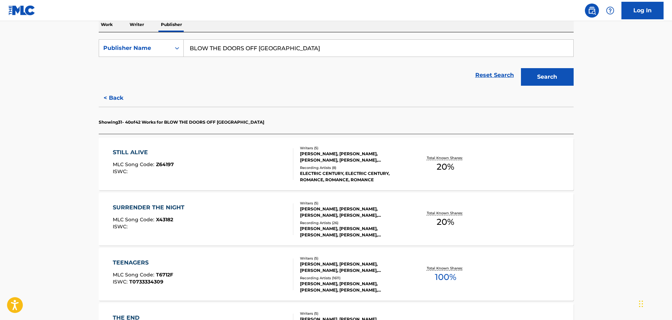
scroll to position [0, 0]
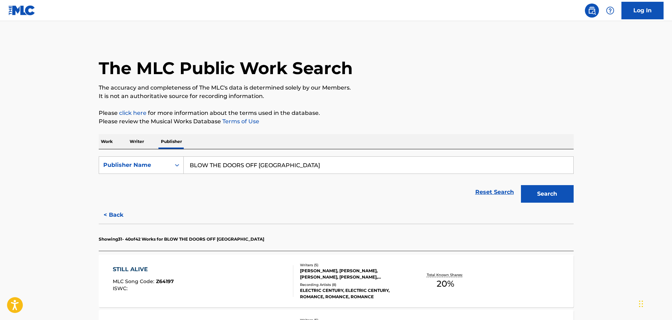
click at [109, 143] on p "Work" at bounding box center [107, 141] width 16 height 15
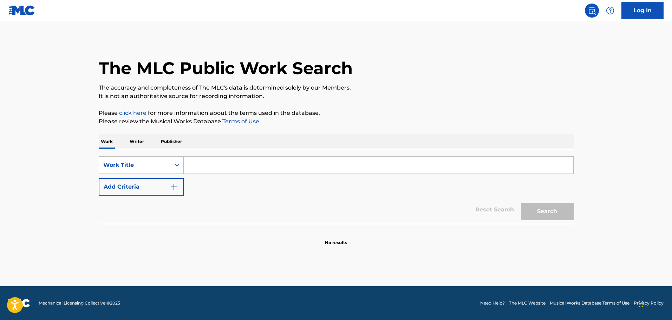
click at [219, 163] on input "Search Form" at bounding box center [379, 165] width 390 height 17
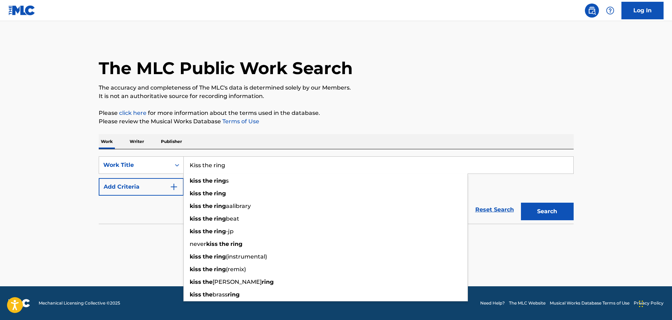
type input "Kiss the ring"
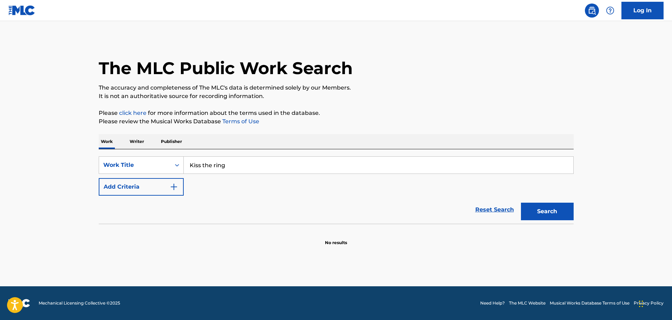
click at [125, 214] on div "Reset Search Search" at bounding box center [336, 210] width 475 height 28
click at [152, 187] on button "Add Criteria" at bounding box center [141, 187] width 85 height 18
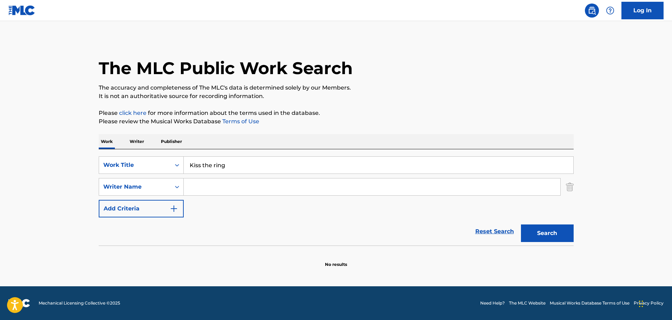
click at [201, 189] on input "Search Form" at bounding box center [372, 187] width 377 height 17
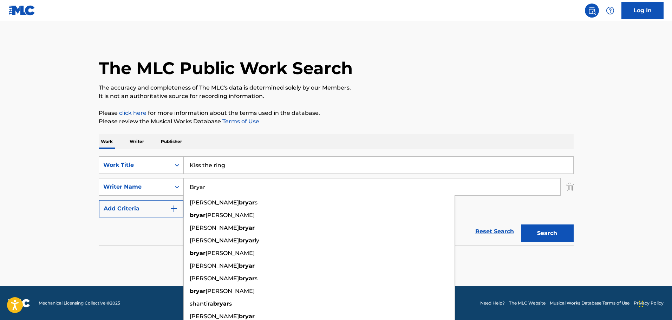
type input "Bryar"
click at [370, 116] on p "Please click here for more information about the terms used in the database." at bounding box center [336, 113] width 475 height 8
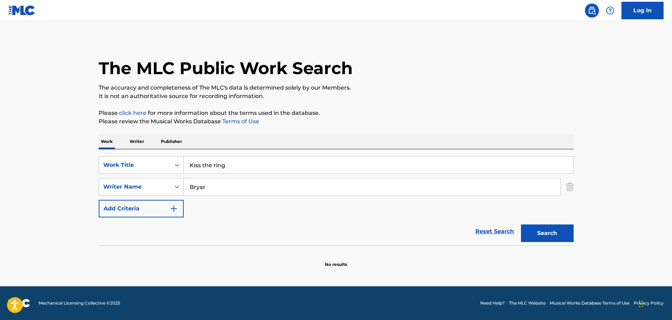
click at [551, 233] on button "Search" at bounding box center [547, 234] width 53 height 18
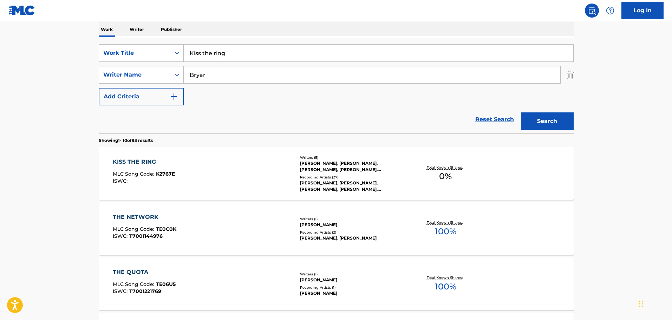
scroll to position [117, 0]
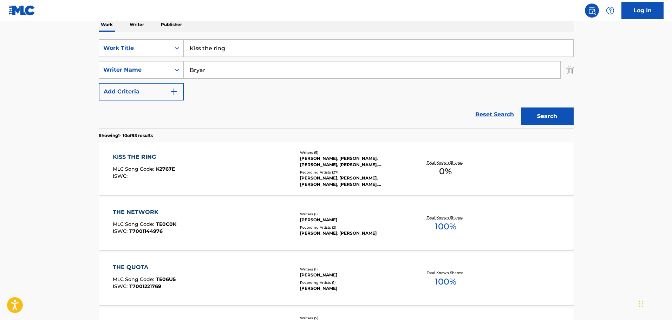
click at [351, 165] on div "[PERSON_NAME], [PERSON_NAME], [PERSON_NAME], [PERSON_NAME], [PERSON_NAME]" at bounding box center [353, 161] width 106 height 13
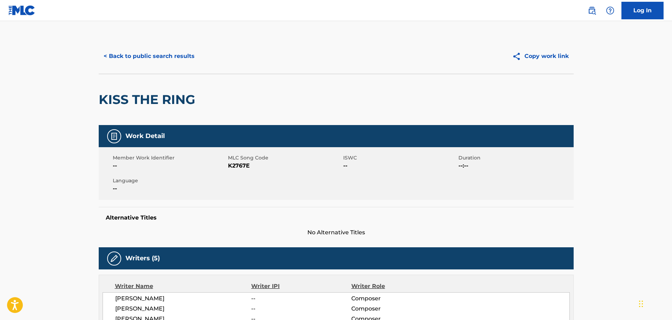
click at [155, 56] on button "< Back to public search results" at bounding box center [149, 56] width 101 height 18
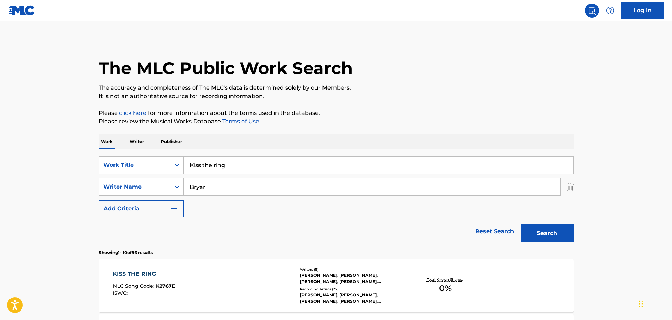
scroll to position [117, 0]
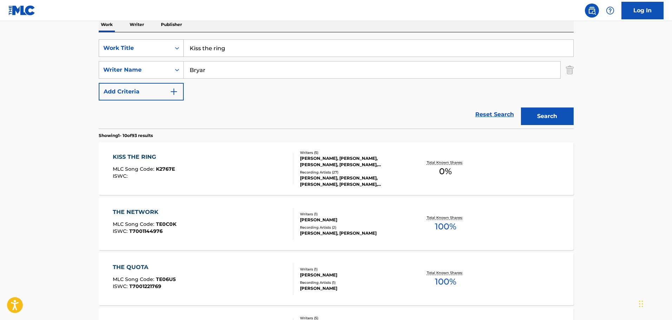
drag, startPoint x: 234, startPoint y: 51, endPoint x: 147, endPoint y: 51, distance: 87.1
click at [147, 51] on div "SearchWithCriteria9cd632b1-2efc-4b09-b48a-8c9f05425166 Work Title Kiss the ring" at bounding box center [336, 48] width 475 height 18
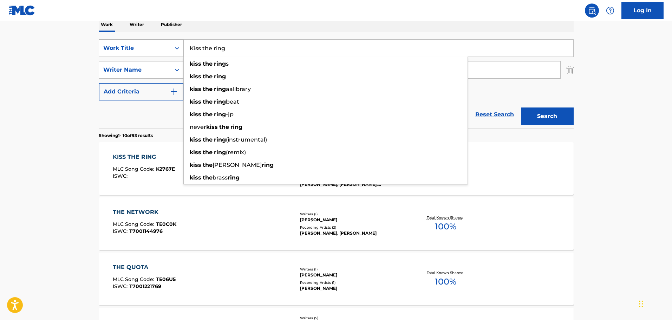
paste input "BOY DIVISION"
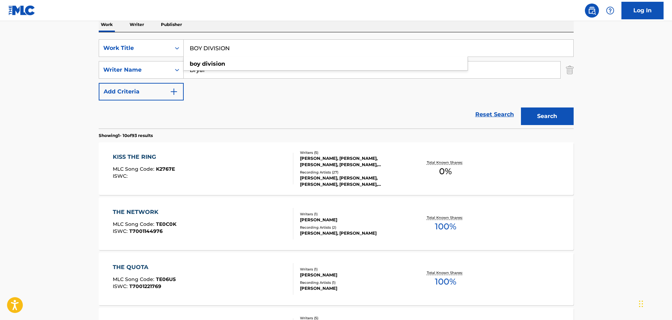
click at [549, 115] on button "Search" at bounding box center [547, 117] width 53 height 18
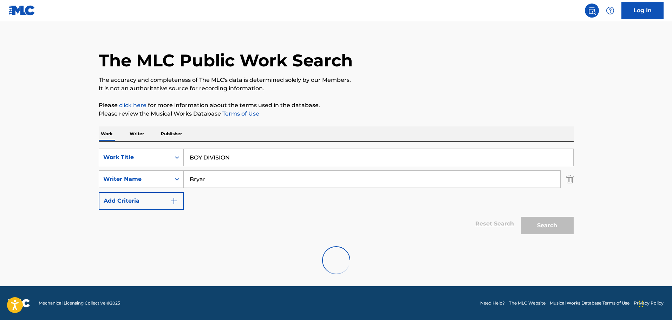
scroll to position [62, 0]
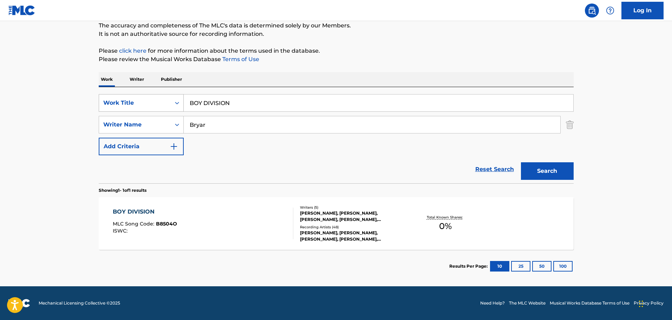
drag, startPoint x: 217, startPoint y: 102, endPoint x: 163, endPoint y: 102, distance: 53.8
click at [163, 102] on div "SearchWithCriteria9cd632b1-2efc-4b09-b48a-8c9f05425166 Work Title BOY DIVISION" at bounding box center [336, 103] width 475 height 18
paste input "[DATE] S MONEY"
click at [230, 103] on input "[DATE] S MONEY" at bounding box center [379, 103] width 390 height 17
type input "[DATE] MONEY"
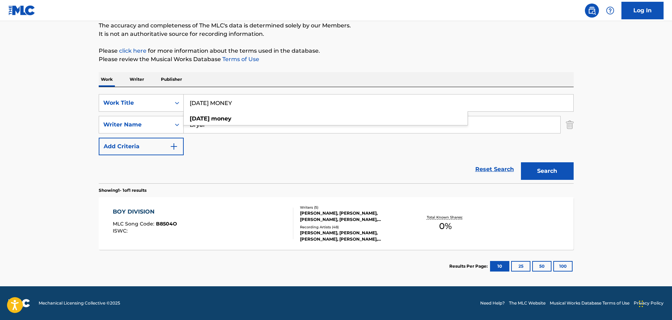
click at [553, 176] on button "Search" at bounding box center [547, 171] width 53 height 18
click at [135, 81] on p "Writer" at bounding box center [137, 79] width 19 height 15
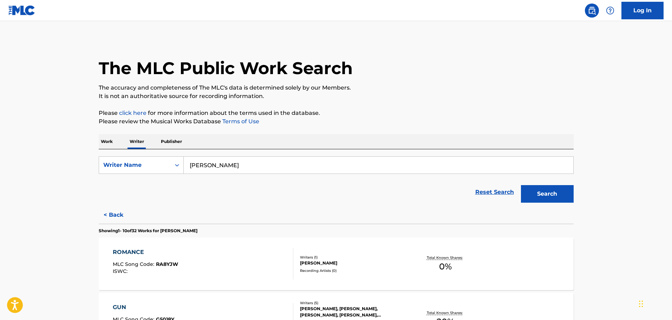
click at [538, 192] on button "Search" at bounding box center [547, 194] width 53 height 18
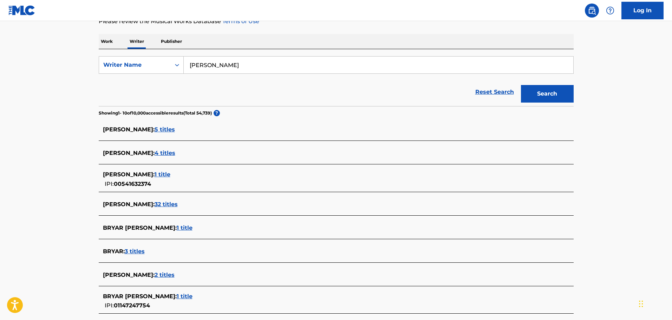
scroll to position [117, 0]
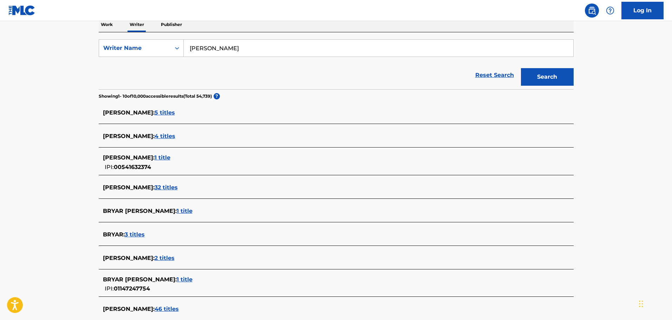
click at [168, 188] on span "32 titles" at bounding box center [166, 187] width 23 height 7
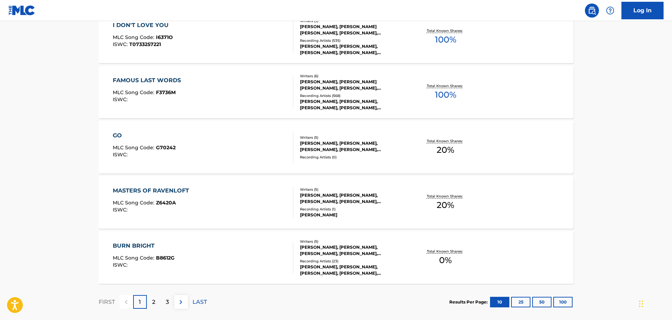
scroll to position [527, 0]
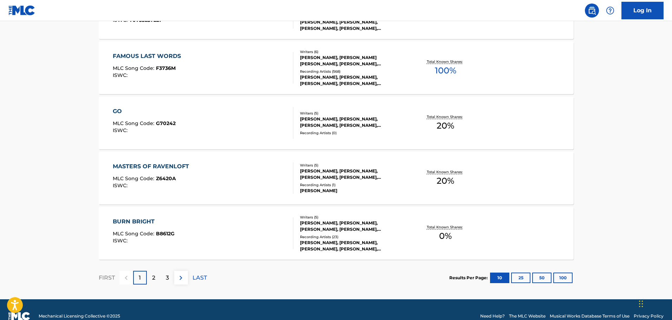
click at [370, 229] on div "[PERSON_NAME], [PERSON_NAME], [PERSON_NAME], [PERSON_NAME], [PERSON_NAME]" at bounding box center [353, 226] width 106 height 13
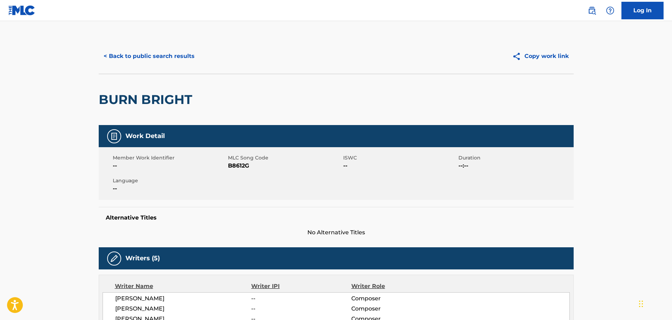
click at [135, 59] on button "< Back to public search results" at bounding box center [149, 56] width 101 height 18
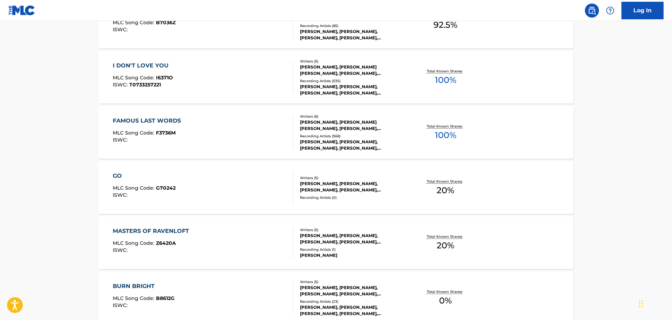
scroll to position [527, 0]
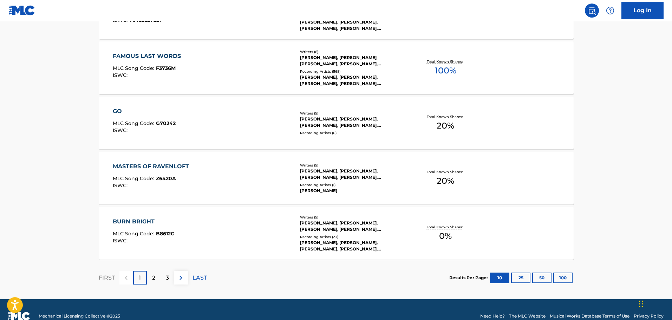
click at [181, 277] on img at bounding box center [181, 278] width 8 height 8
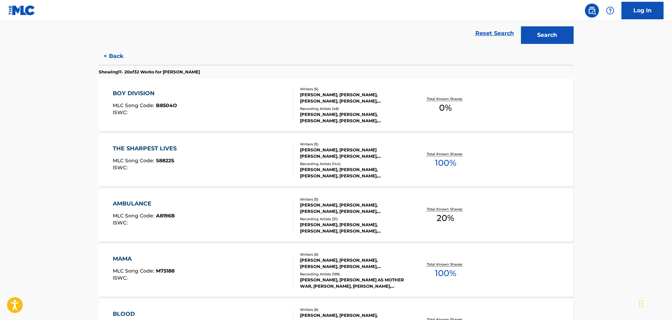
scroll to position [176, 0]
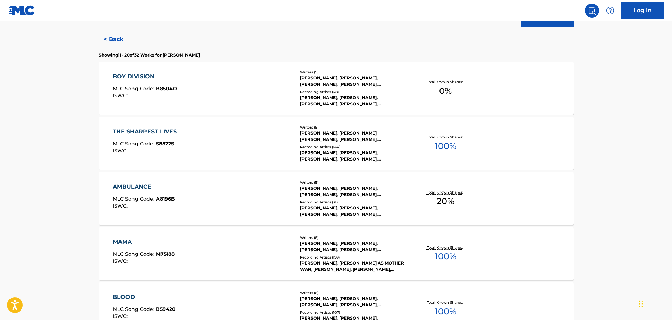
click at [362, 78] on div "[PERSON_NAME], [PERSON_NAME], [PERSON_NAME], [PERSON_NAME], [PERSON_NAME]" at bounding box center [353, 81] width 106 height 13
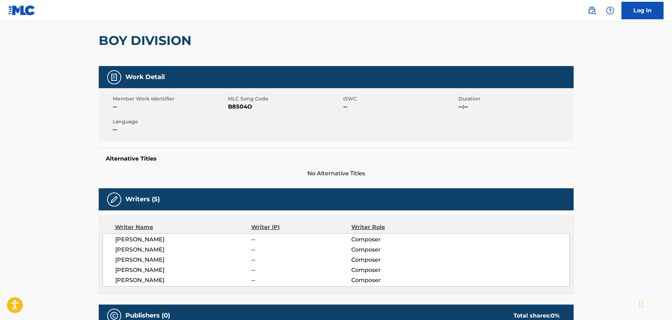
scroll to position [59, 0]
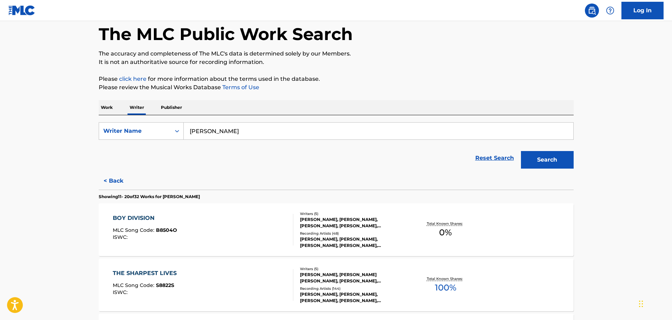
scroll to position [117, 0]
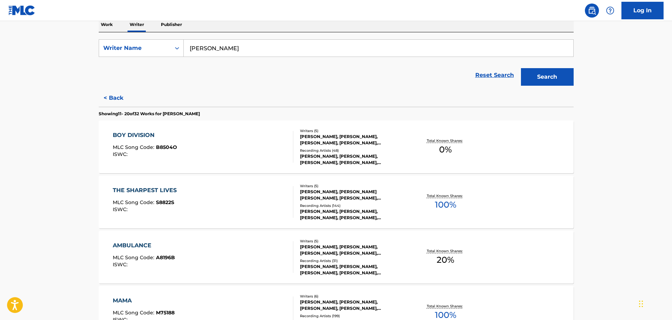
click at [141, 136] on div "BOY DIVISION" at bounding box center [145, 135] width 64 height 8
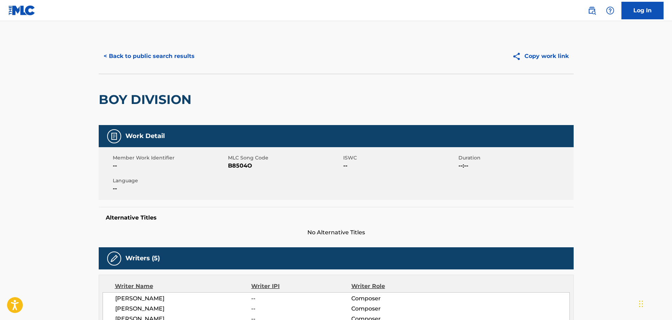
click at [539, 59] on button "Copy work link" at bounding box center [540, 56] width 66 height 18
click at [121, 58] on button "< Back to public search results" at bounding box center [149, 56] width 101 height 18
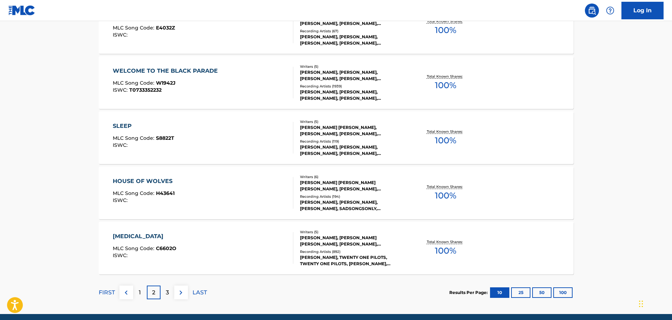
scroll to position [527, 0]
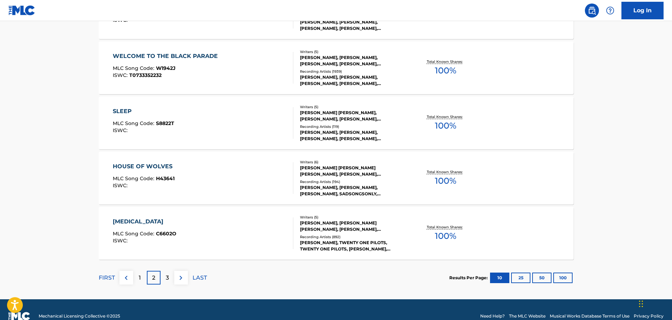
click at [179, 278] on img at bounding box center [181, 278] width 8 height 8
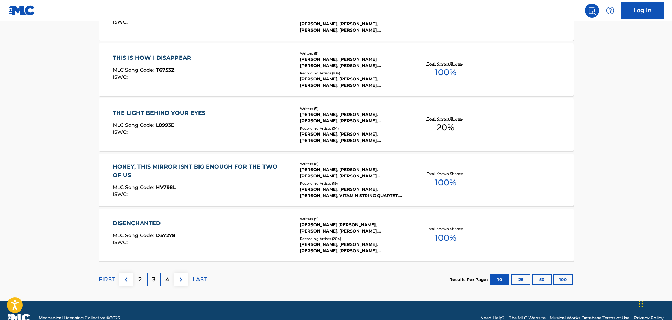
scroll to position [540, 0]
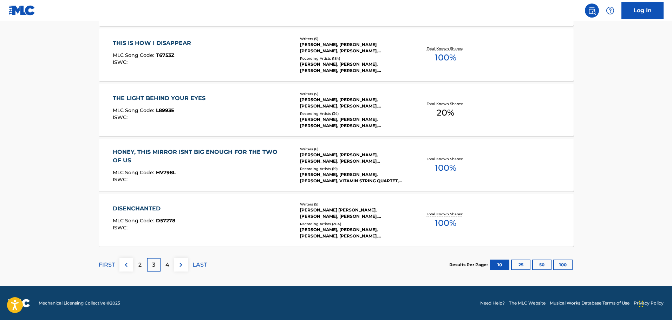
click at [138, 267] on p "2" at bounding box center [139, 265] width 3 height 8
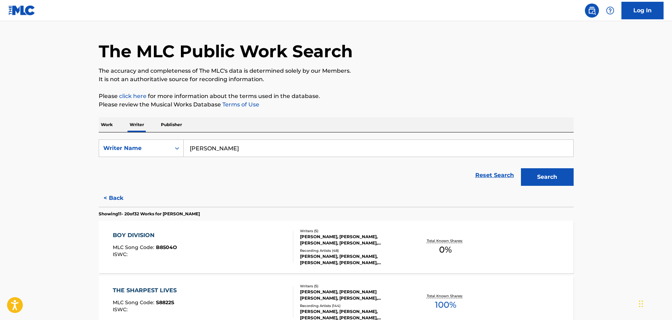
scroll to position [0, 0]
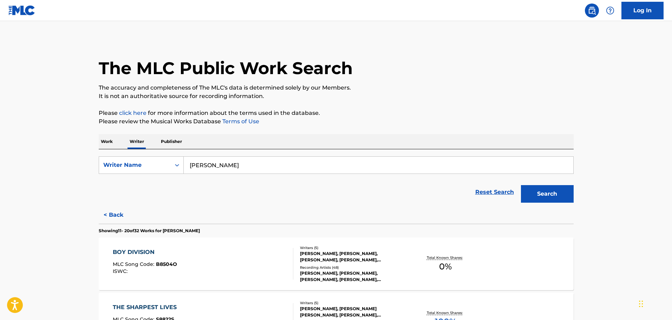
click at [114, 142] on p "Work" at bounding box center [107, 141] width 16 height 15
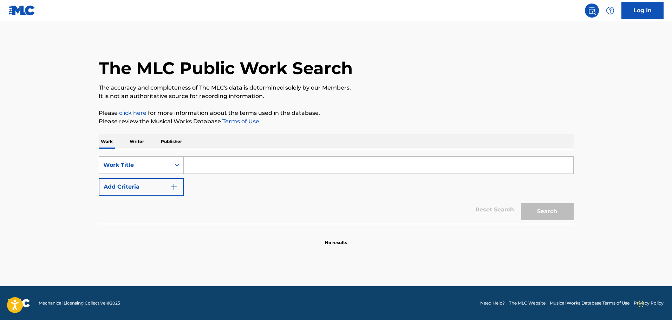
click at [200, 170] on input "Search Form" at bounding box center [379, 165] width 390 height 17
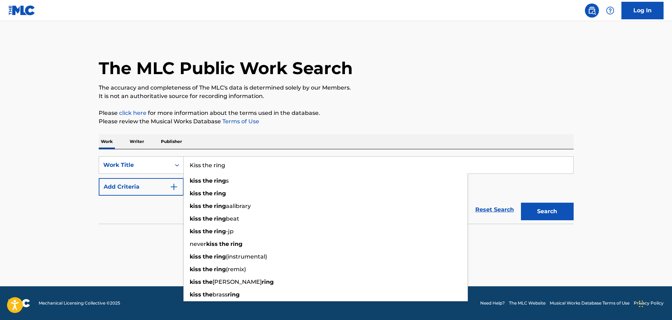
type input "Kiss the ring"
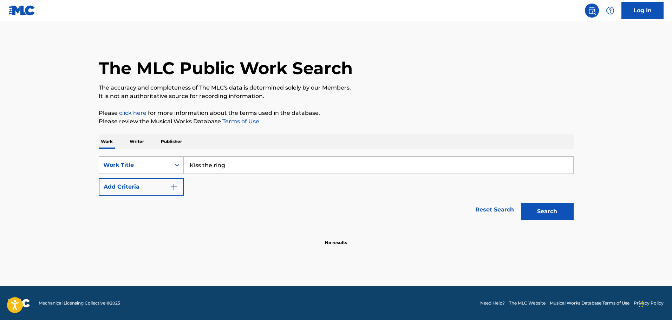
click at [437, 91] on p "The accuracy and completeness of The MLC's data is determined solely by our Mem…" at bounding box center [336, 88] width 475 height 8
click at [154, 193] on button "Add Criteria" at bounding box center [141, 187] width 85 height 18
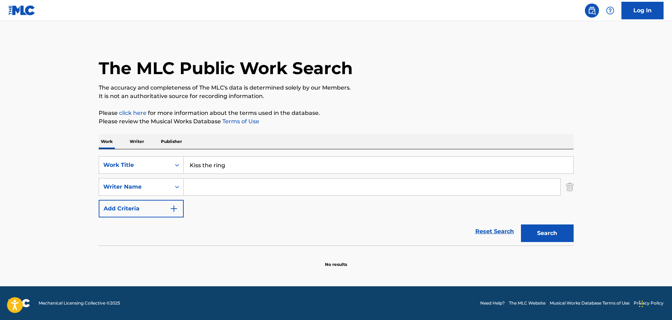
click at [197, 184] on input "Search Form" at bounding box center [372, 187] width 377 height 17
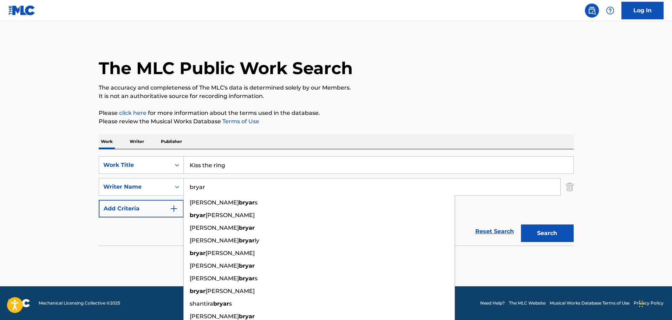
type input "bryar"
click at [534, 111] on p "Please click here for more information about the terms used in the database." at bounding box center [336, 113] width 475 height 8
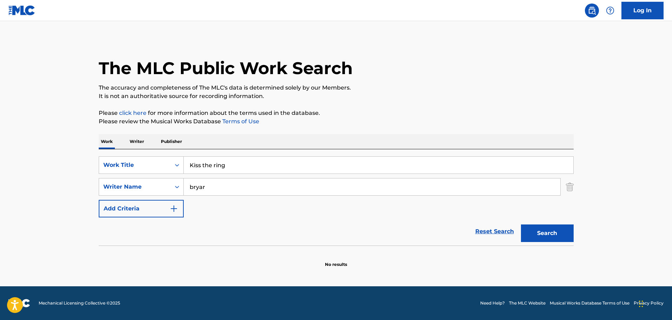
click at [552, 235] on button "Search" at bounding box center [547, 234] width 53 height 18
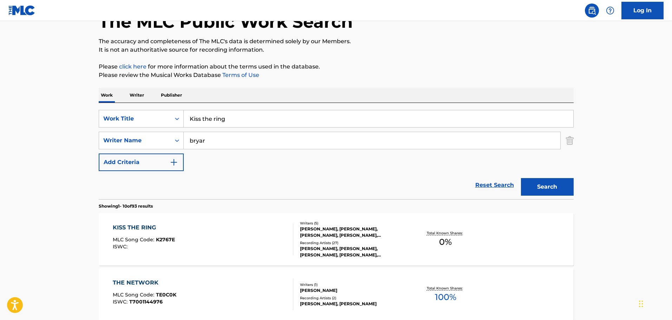
scroll to position [117, 0]
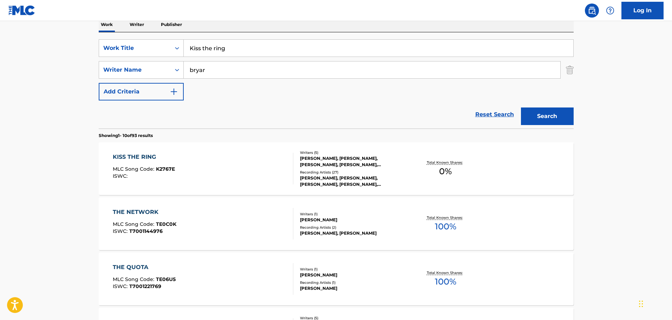
click at [359, 169] on div "Writers ( 5 ) [PERSON_NAME], [PERSON_NAME], [PERSON_NAME], [PERSON_NAME], [PERS…" at bounding box center [349, 169] width 113 height 38
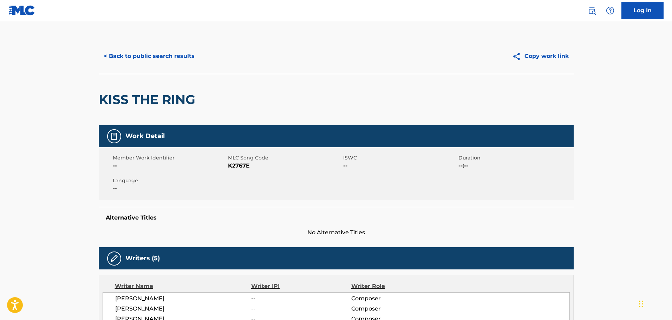
click at [550, 54] on button "Copy work link" at bounding box center [540, 56] width 66 height 18
click at [139, 57] on button "< Back to public search results" at bounding box center [149, 56] width 101 height 18
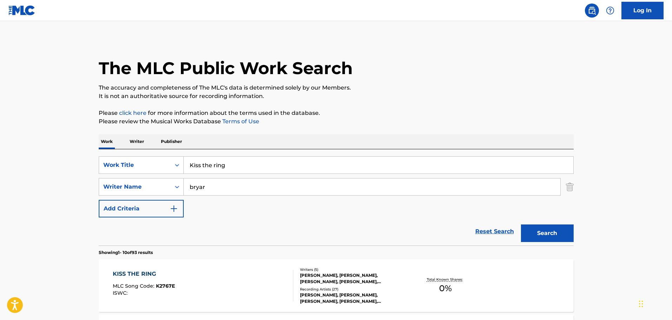
scroll to position [117, 0]
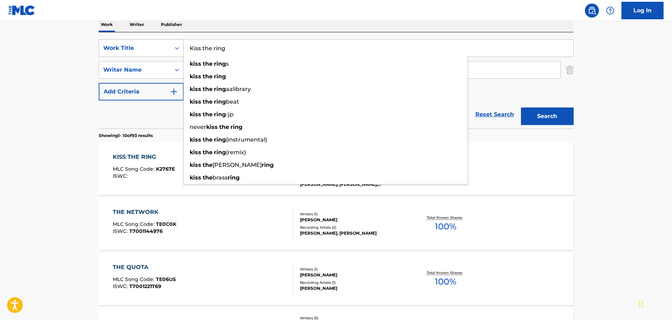
drag, startPoint x: 225, startPoint y: 47, endPoint x: 180, endPoint y: 48, distance: 45.4
click at [180, 48] on div "SearchWithCriteria9cd632b1-2efc-4b09-b48a-8c9f05425166 Work Title Kiss the ring…" at bounding box center [336, 48] width 475 height 18
paste input "[DATE] S MONEY"
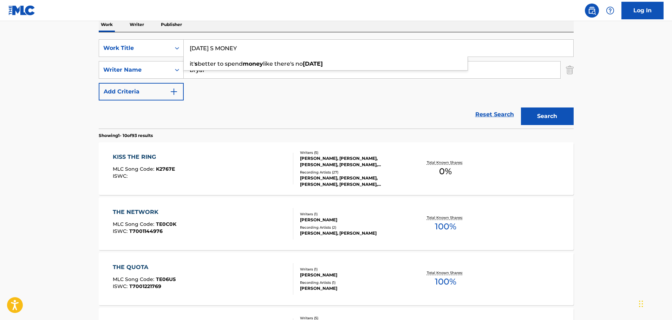
type input "[DATE] S MONEY"
click at [538, 118] on button "Search" at bounding box center [547, 117] width 53 height 18
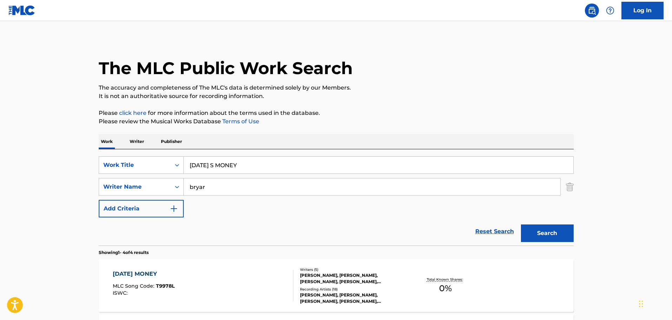
scroll to position [117, 0]
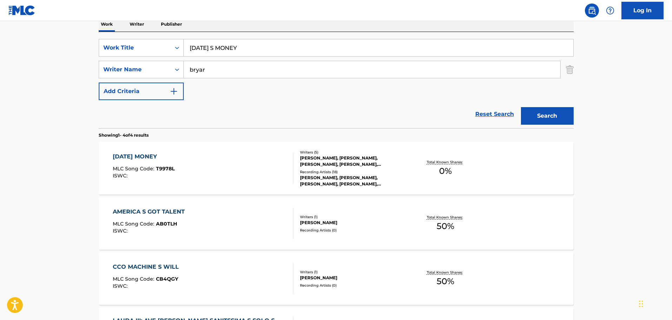
click at [335, 164] on div "[PERSON_NAME], [PERSON_NAME], [PERSON_NAME], [PERSON_NAME], [PERSON_NAME]" at bounding box center [353, 161] width 106 height 13
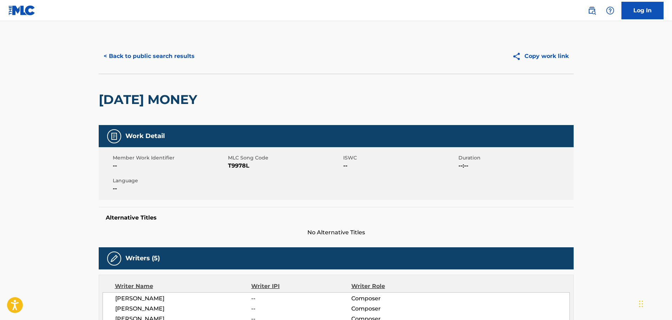
click at [537, 56] on button "Copy work link" at bounding box center [540, 56] width 66 height 18
click at [174, 57] on button "< Back to public search results" at bounding box center [149, 56] width 101 height 18
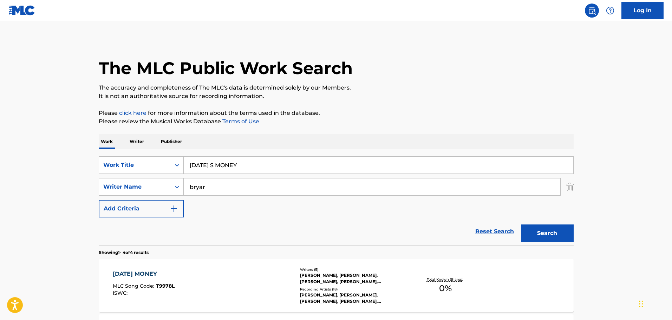
scroll to position [117, 0]
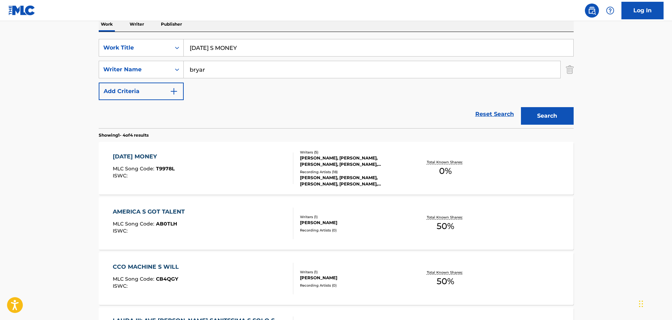
click at [172, 28] on p "Publisher" at bounding box center [171, 24] width 25 height 15
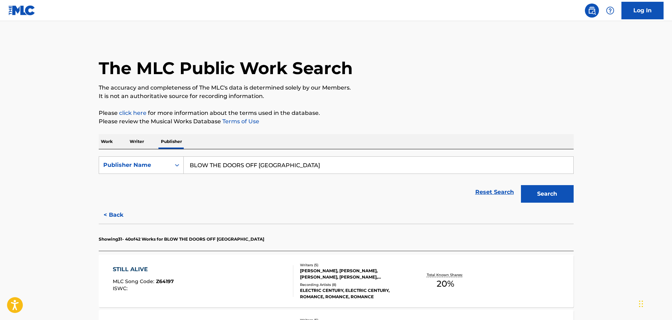
click at [546, 193] on button "Search" at bounding box center [547, 194] width 53 height 18
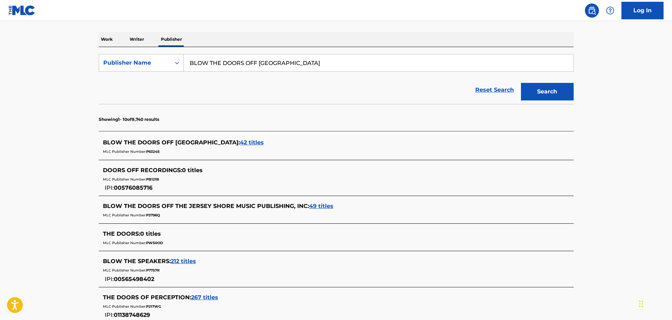
scroll to position [117, 0]
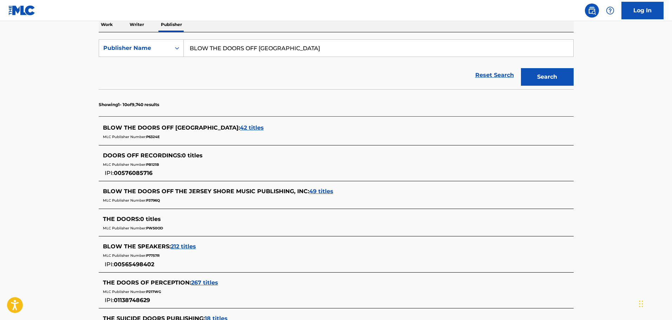
click at [240, 129] on span "42 titles" at bounding box center [252, 127] width 24 height 7
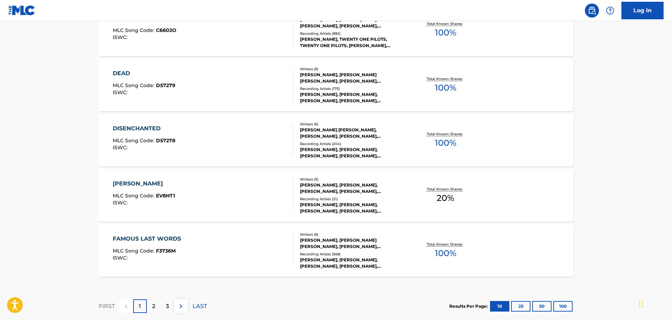
scroll to position [569, 0]
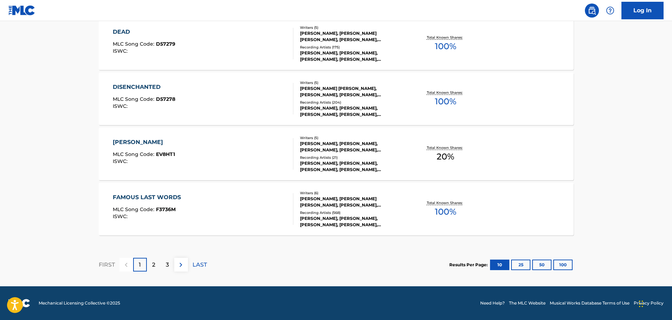
click at [382, 205] on div "[PERSON_NAME], [PERSON_NAME] [PERSON_NAME], [PERSON_NAME], [PERSON_NAME], [PERS…" at bounding box center [353, 202] width 106 height 13
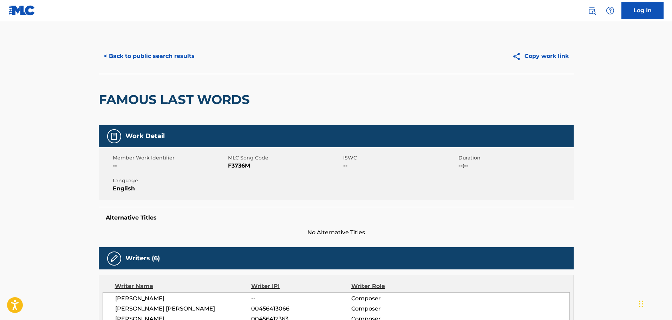
click at [154, 54] on button "< Back to public search results" at bounding box center [149, 56] width 101 height 18
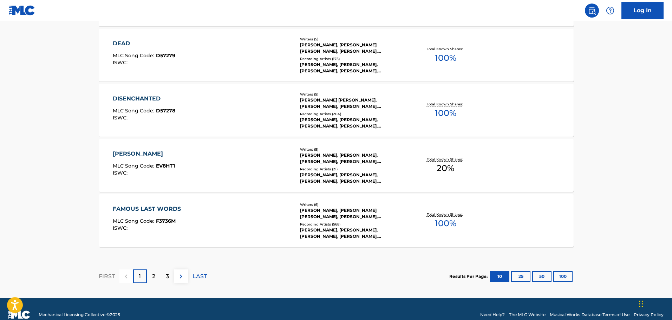
scroll to position [569, 0]
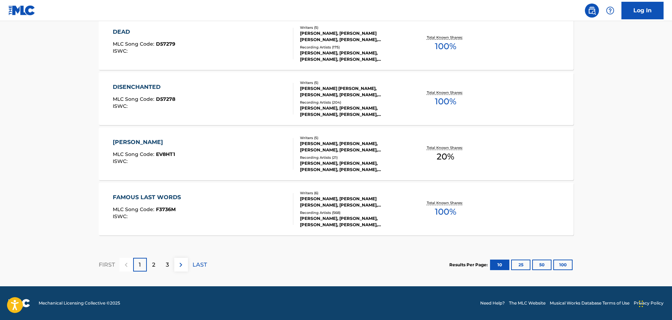
click at [157, 263] on div "2" at bounding box center [154, 265] width 14 height 14
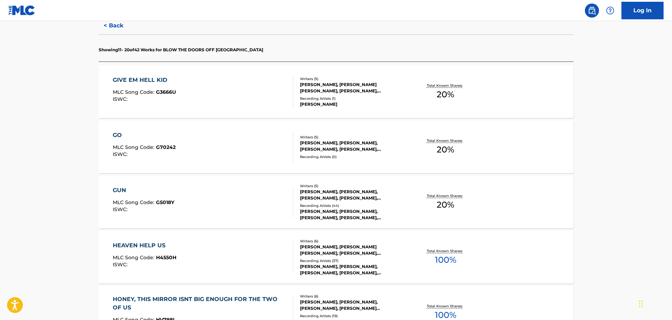
scroll to position [176, 0]
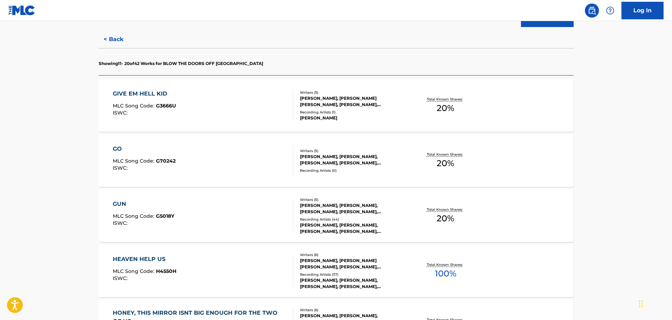
click at [352, 94] on div "Writers ( 5 )" at bounding box center [353, 92] width 106 height 5
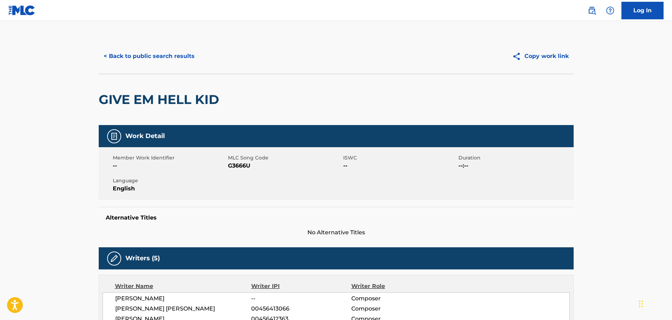
click at [178, 57] on button "< Back to public search results" at bounding box center [149, 56] width 101 height 18
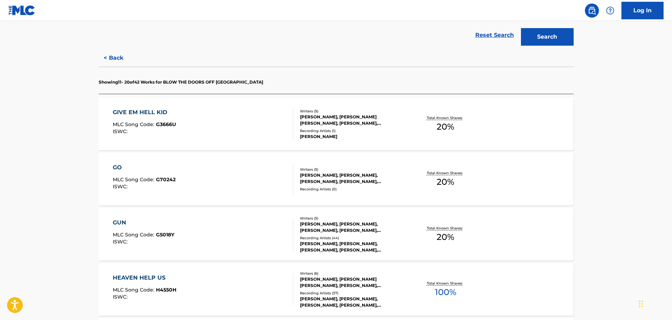
scroll to position [176, 0]
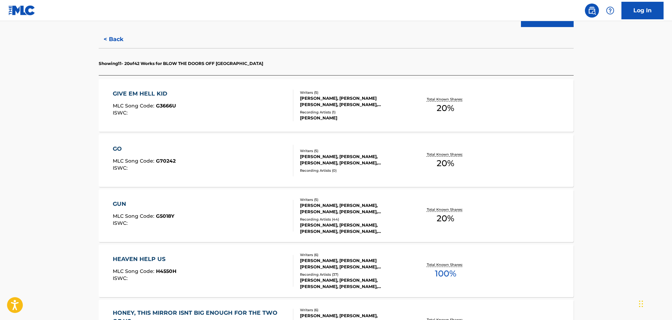
click at [345, 105] on div "[PERSON_NAME], [PERSON_NAME] [PERSON_NAME], [PERSON_NAME], [PERSON_NAME], [PERS…" at bounding box center [353, 101] width 106 height 13
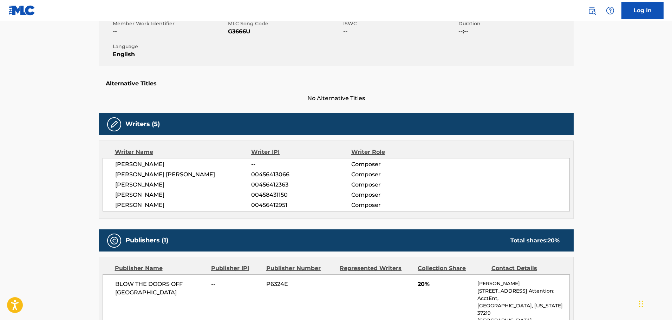
scroll to position [117, 0]
